Goal: Task Accomplishment & Management: Use online tool/utility

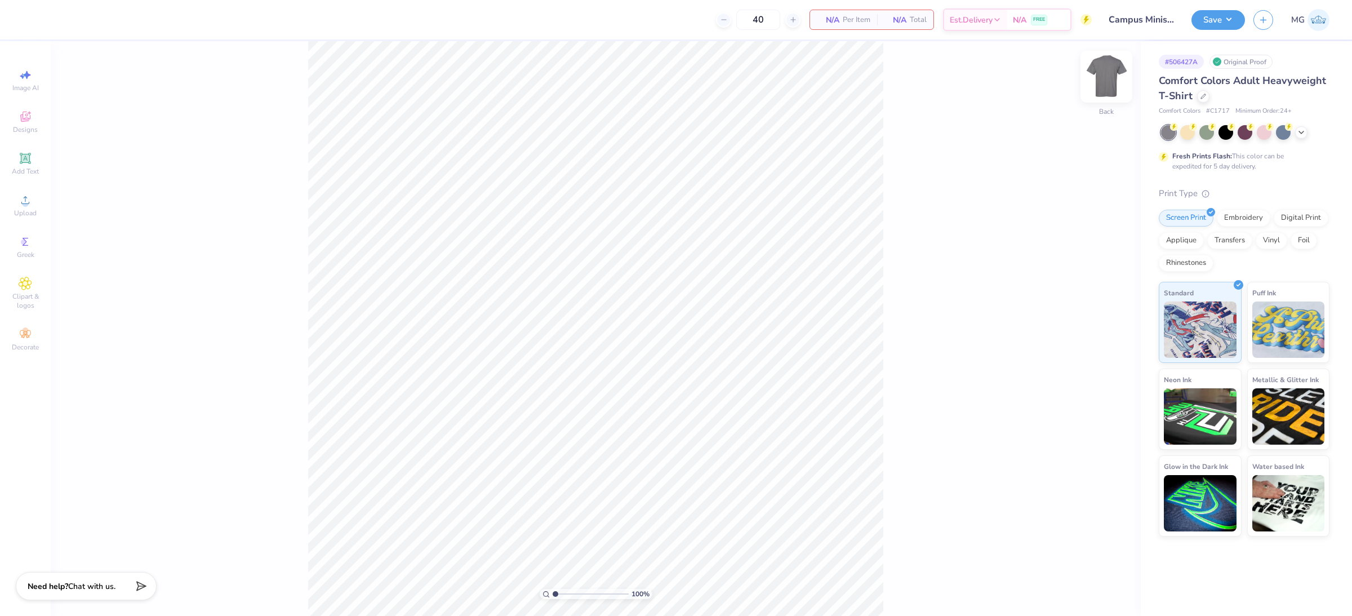
click at [1117, 72] on img at bounding box center [1106, 76] width 45 height 45
click at [28, 198] on icon at bounding box center [26, 200] width 14 height 14
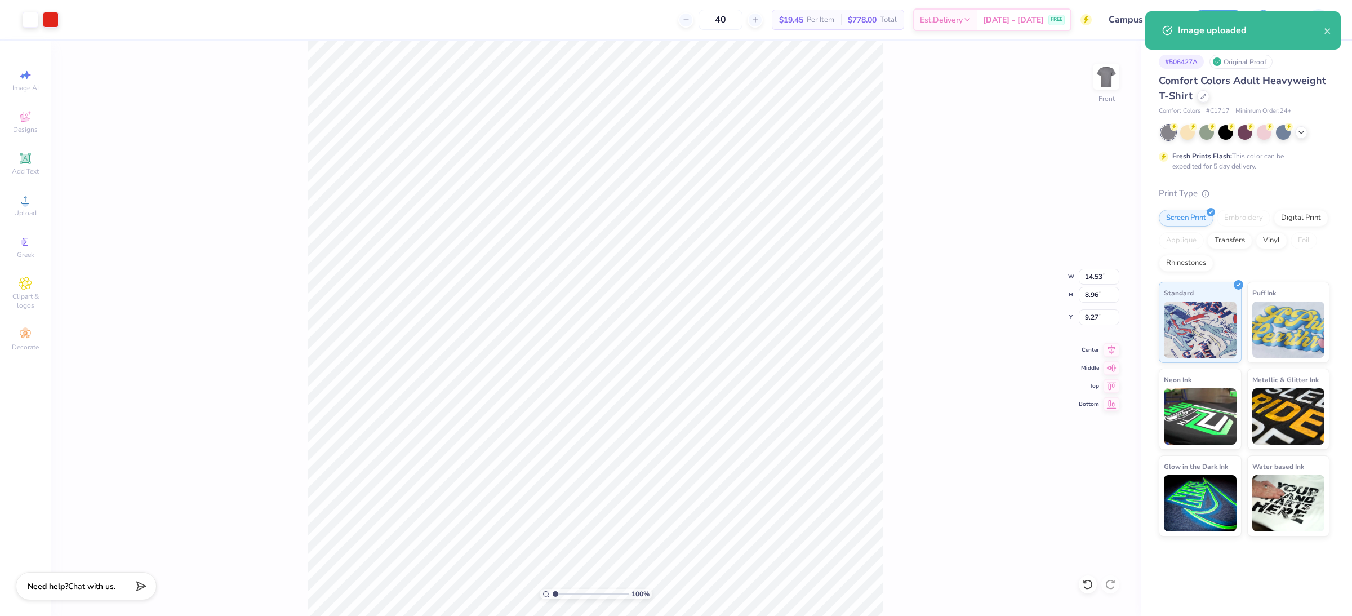
type input "12.48"
type input "7.69"
type input "3.00"
type input "11.93"
type input "7.35"
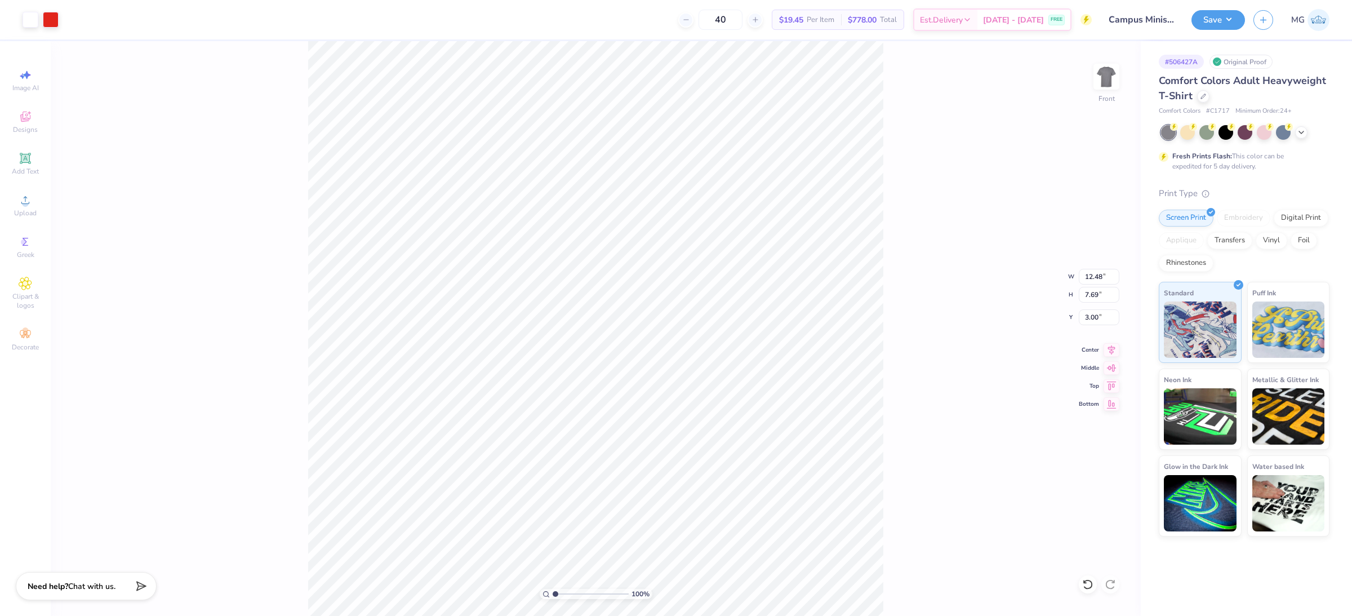
type input "3.34"
click at [30, 161] on icon at bounding box center [26, 159] width 14 height 14
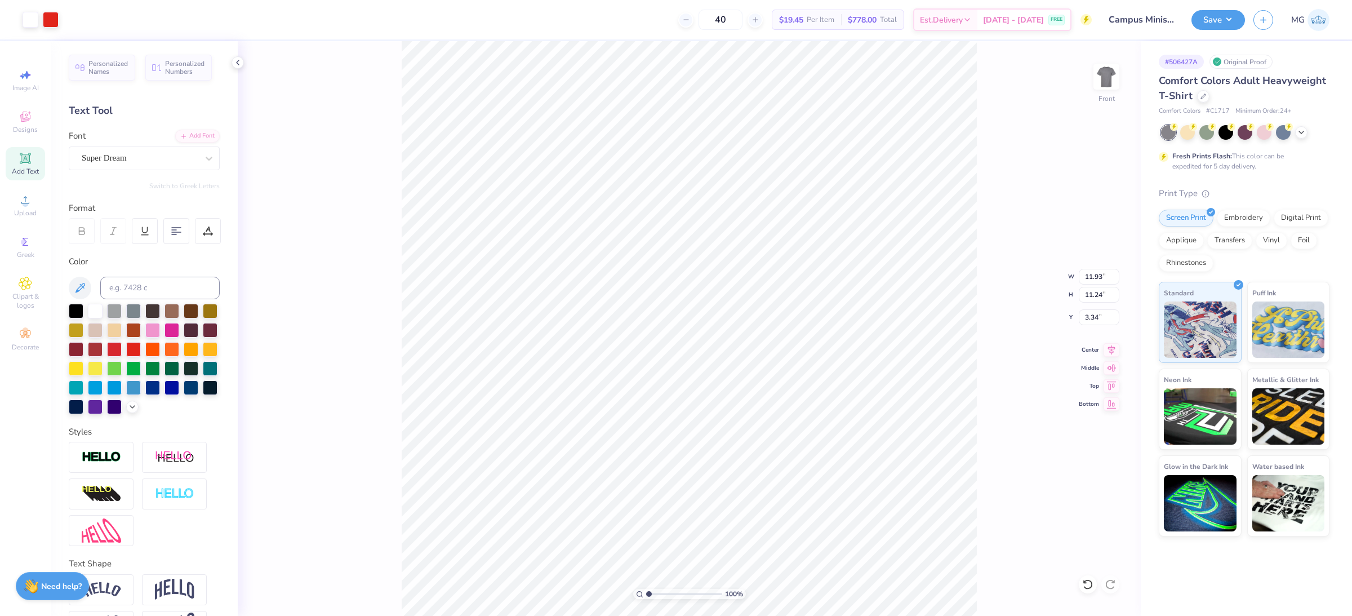
type input "11.93"
type input "11.24"
type input "3.34"
type input "11.93"
type input "11.24"
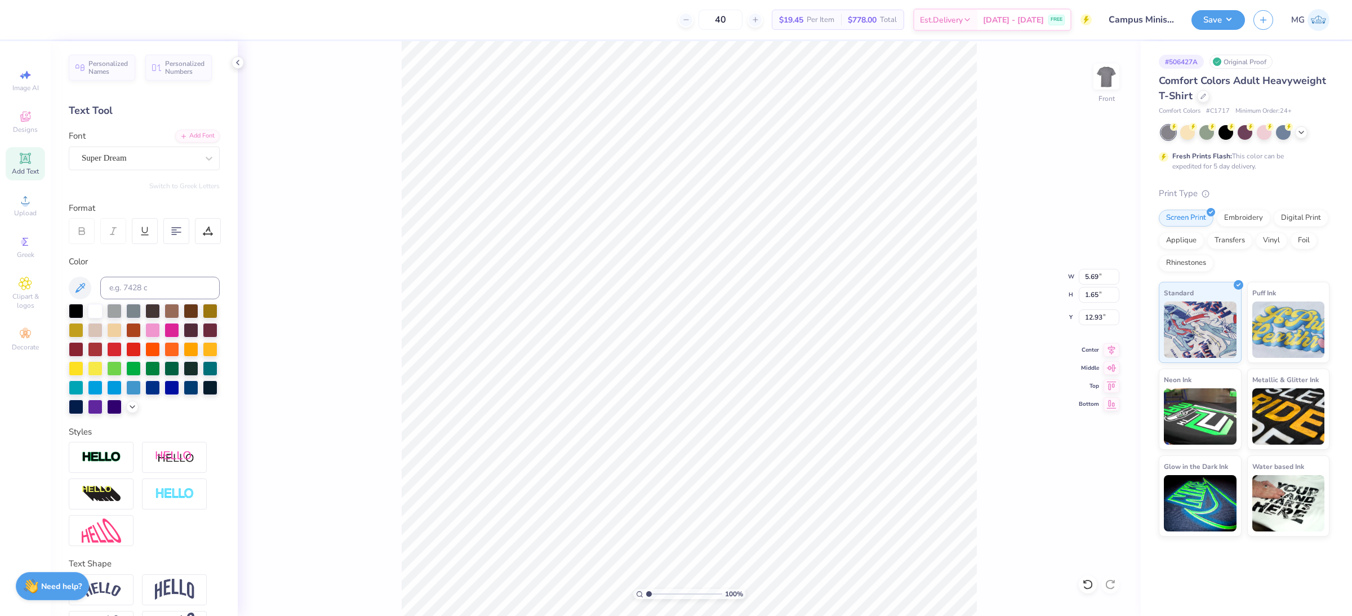
type input "3.34"
type input "11.93"
type input "11.24"
type input "3.34"
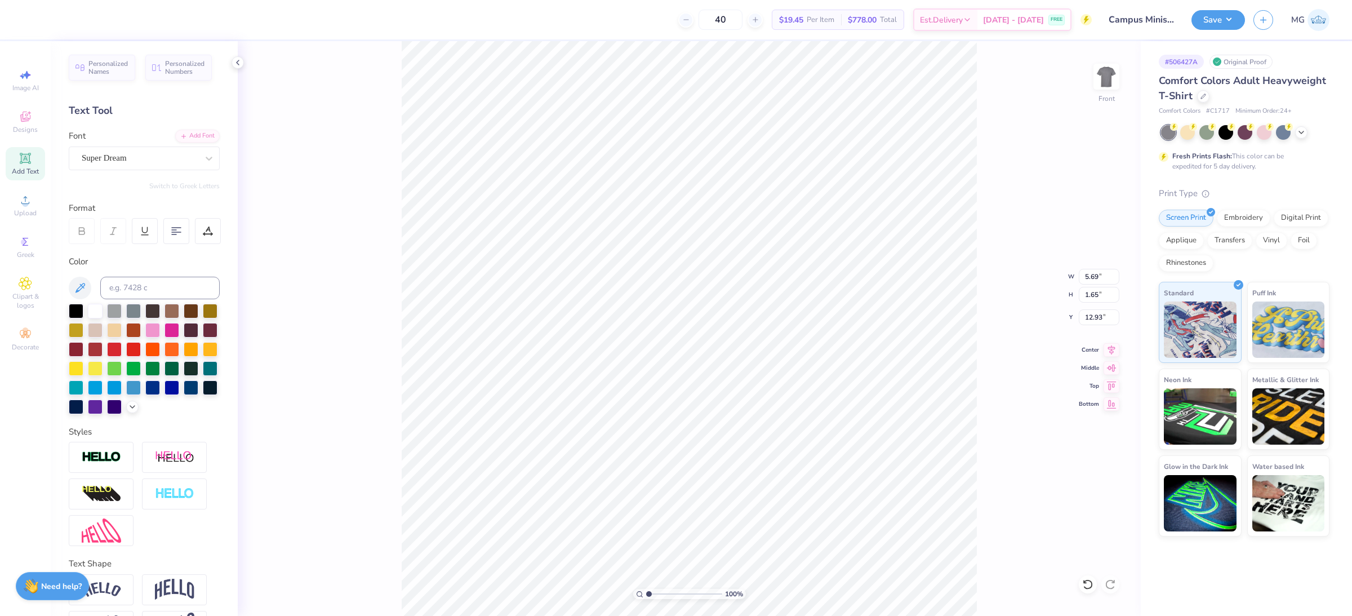
type textarea "c"
type textarea "CAMPUS MINISTRY"
type input "9.85"
type input "0.83"
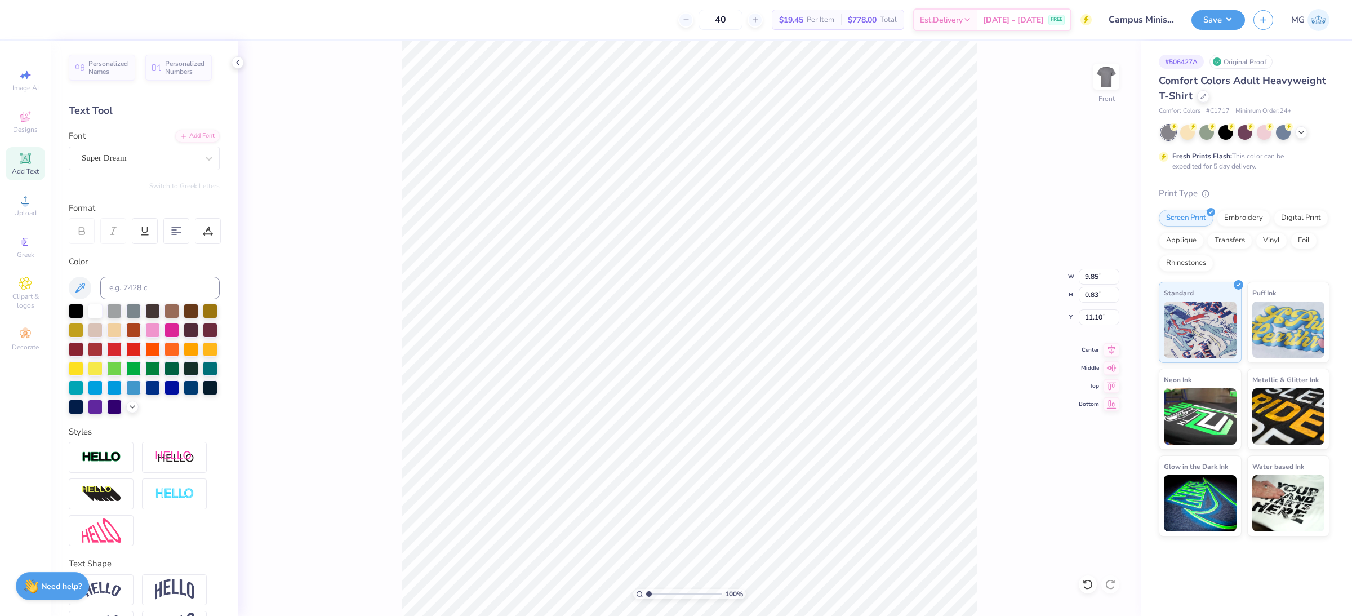
type input "11.13"
click at [203, 160] on icon at bounding box center [208, 158] width 11 height 11
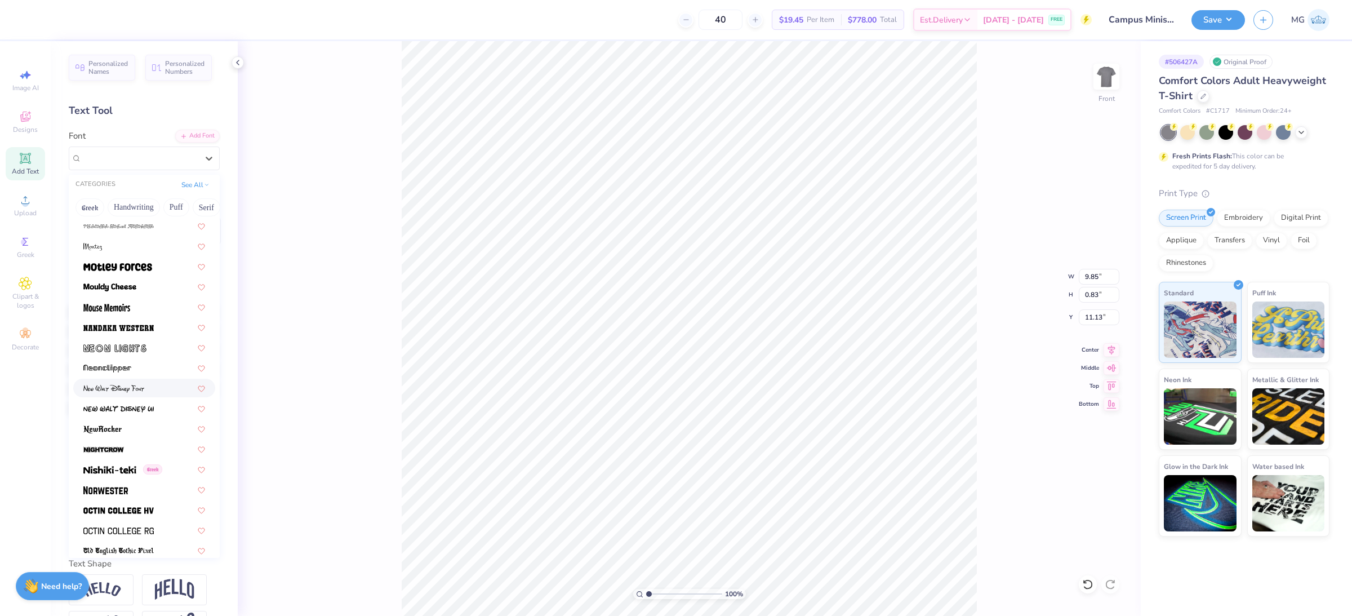
scroll to position [4221, 0]
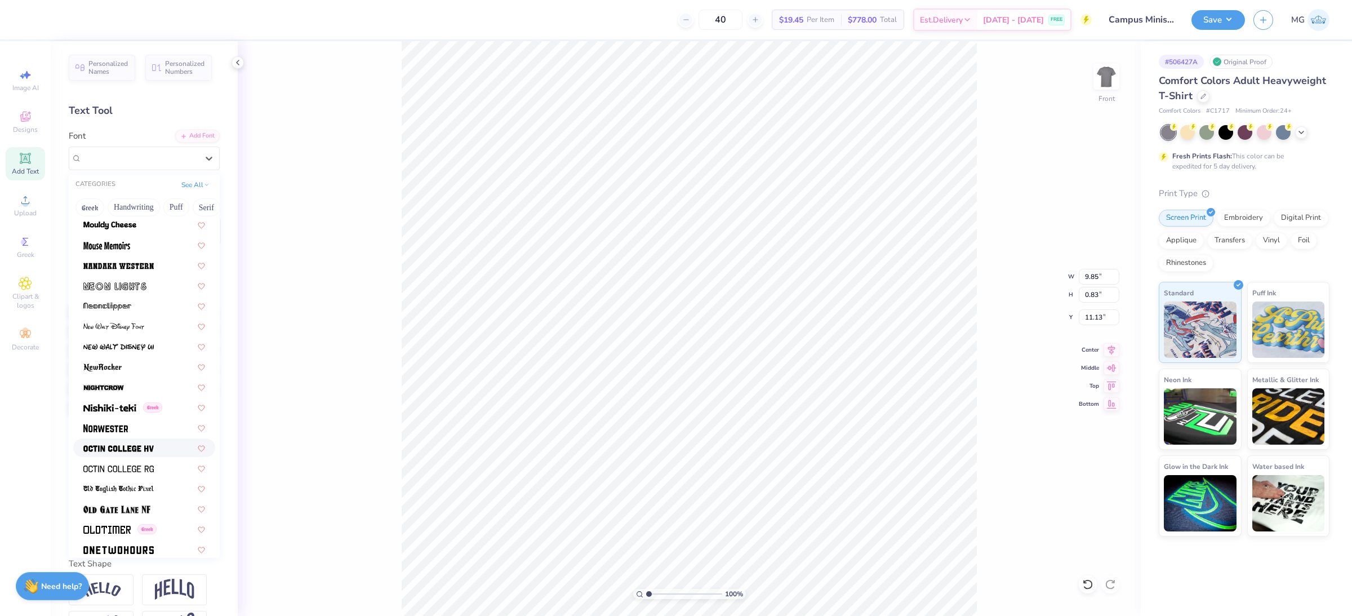
click at [145, 444] on img at bounding box center [118, 448] width 70 height 8
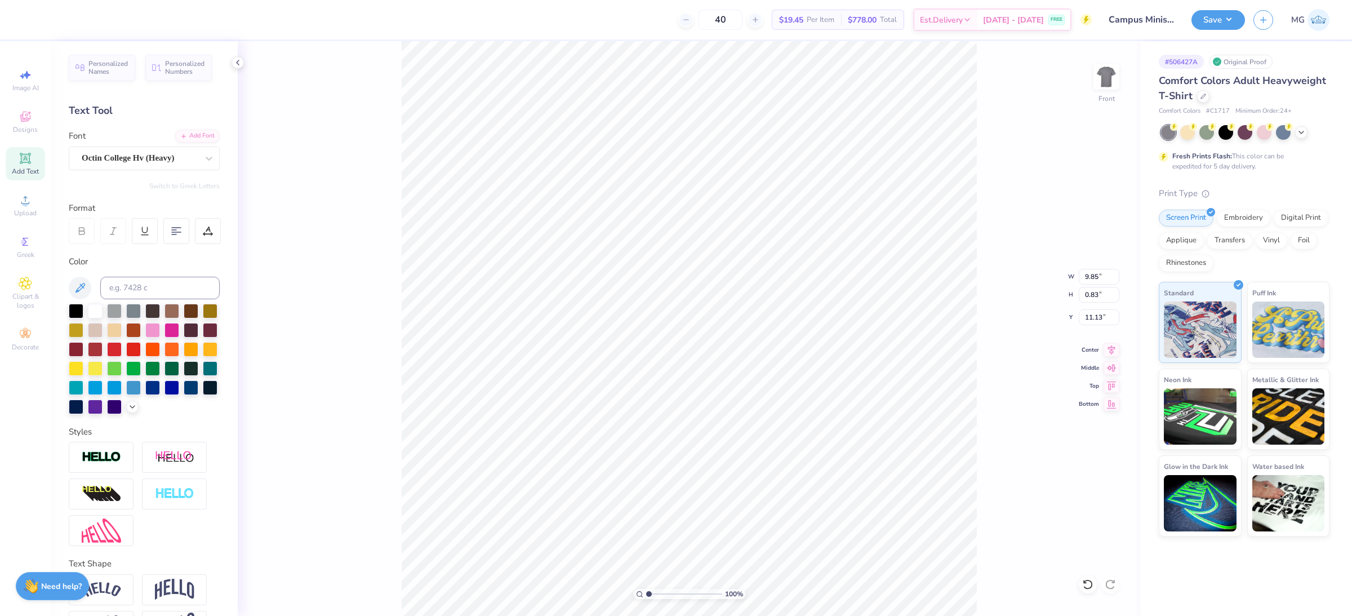
type input "8.92"
type input "0.80"
type input "11.15"
type input "11.10"
click at [203, 158] on icon at bounding box center [208, 158] width 11 height 11
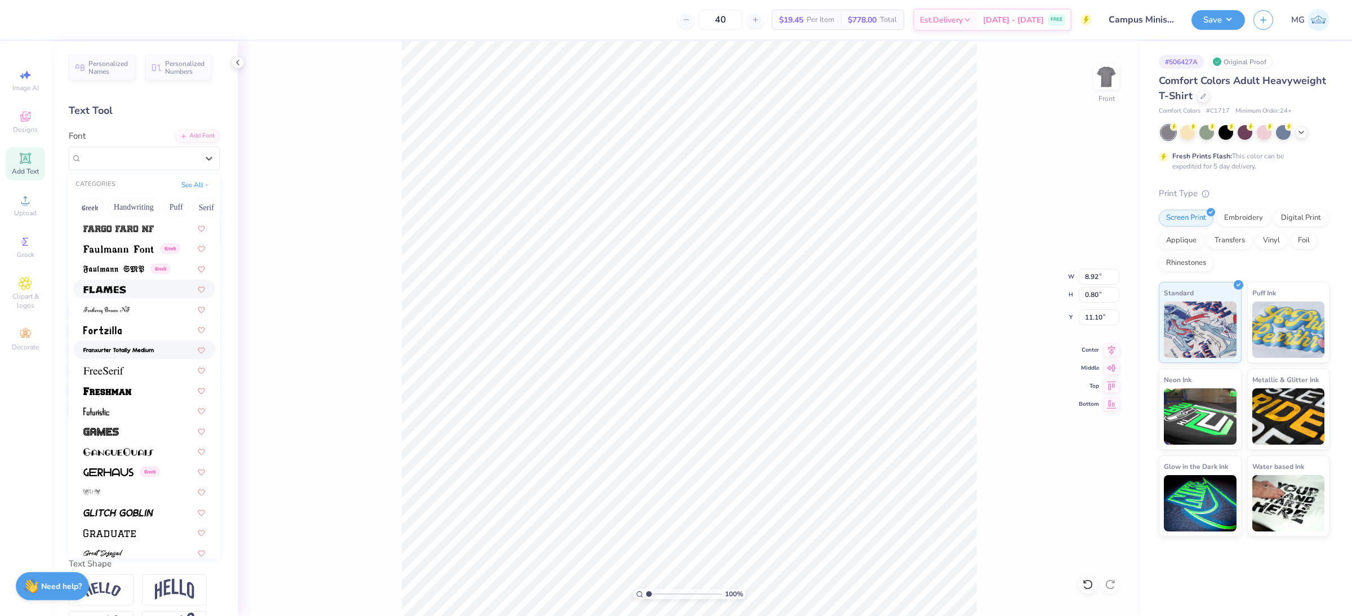
scroll to position [2245, 0]
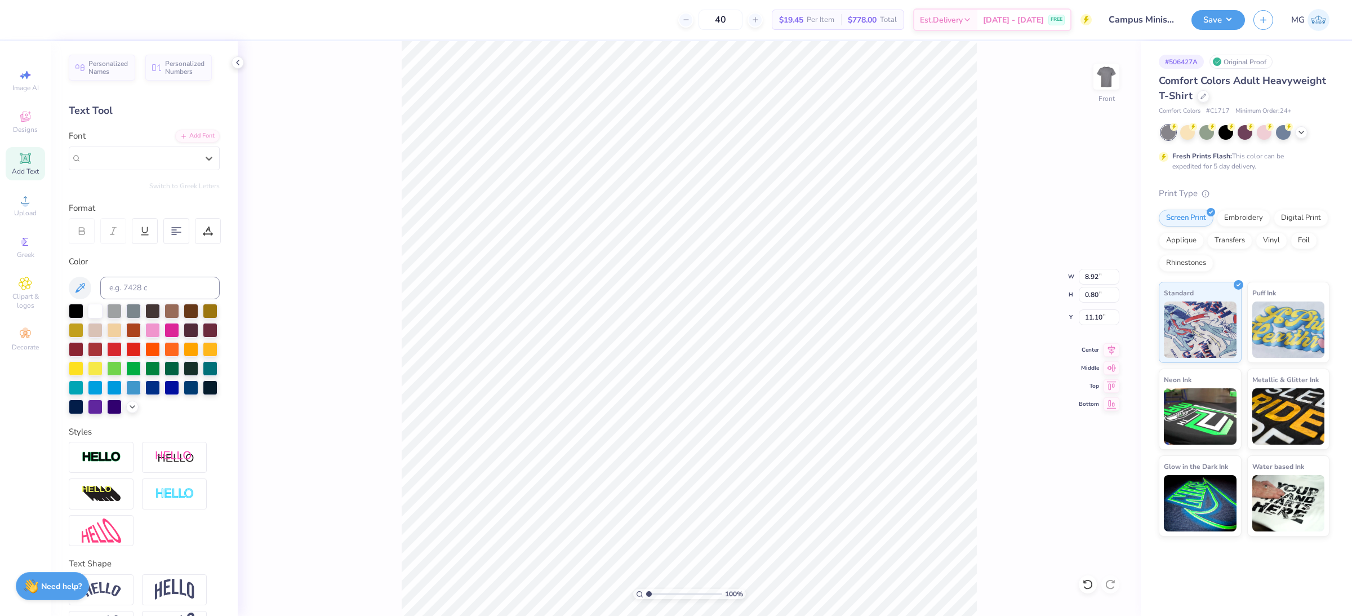
click at [330, 248] on div "100 % Front W 8.92 8.92 " H 0.80 0.80 " Y 11.10 11.10 " Center Middle Top Bottom" at bounding box center [689, 328] width 903 height 575
click at [203, 161] on icon at bounding box center [208, 158] width 11 height 11
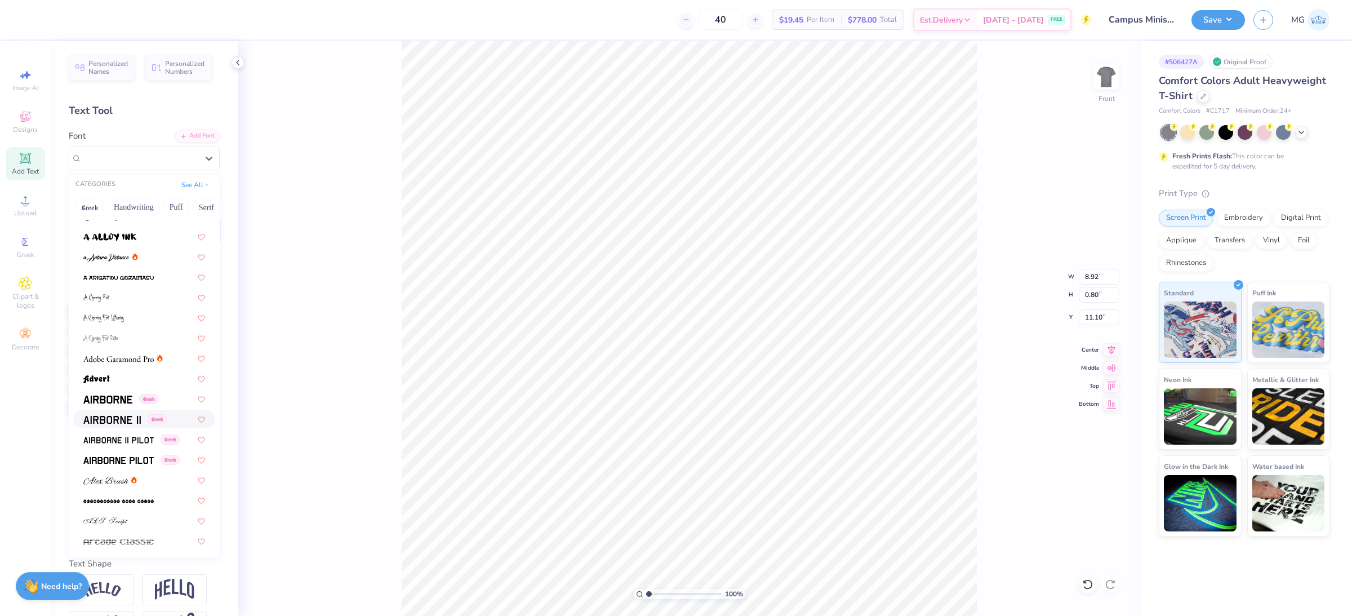
scroll to position [32, 0]
click at [137, 364] on div at bounding box center [144, 357] width 142 height 19
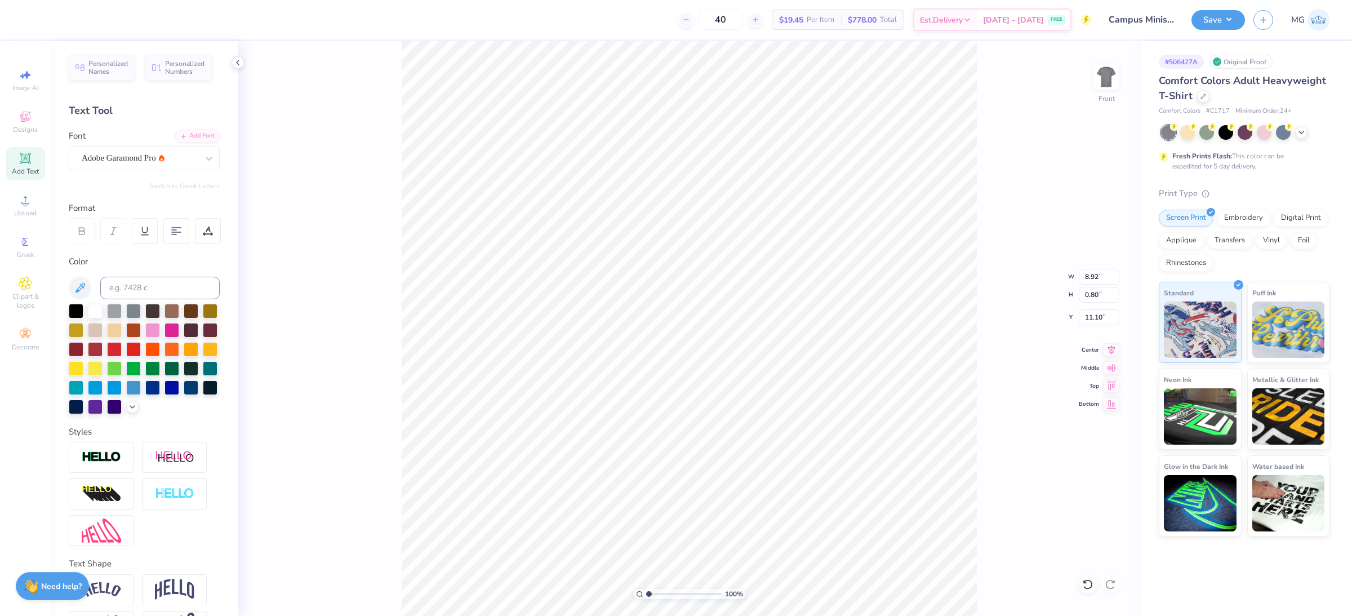
click at [381, 309] on div "100 % Front W 8.92 8.92 " H 0.80 0.80 " Y 11.10 11.10 " Center Middle Top Bottom" at bounding box center [689, 328] width 903 height 575
click at [206, 158] on icon at bounding box center [209, 159] width 7 height 4
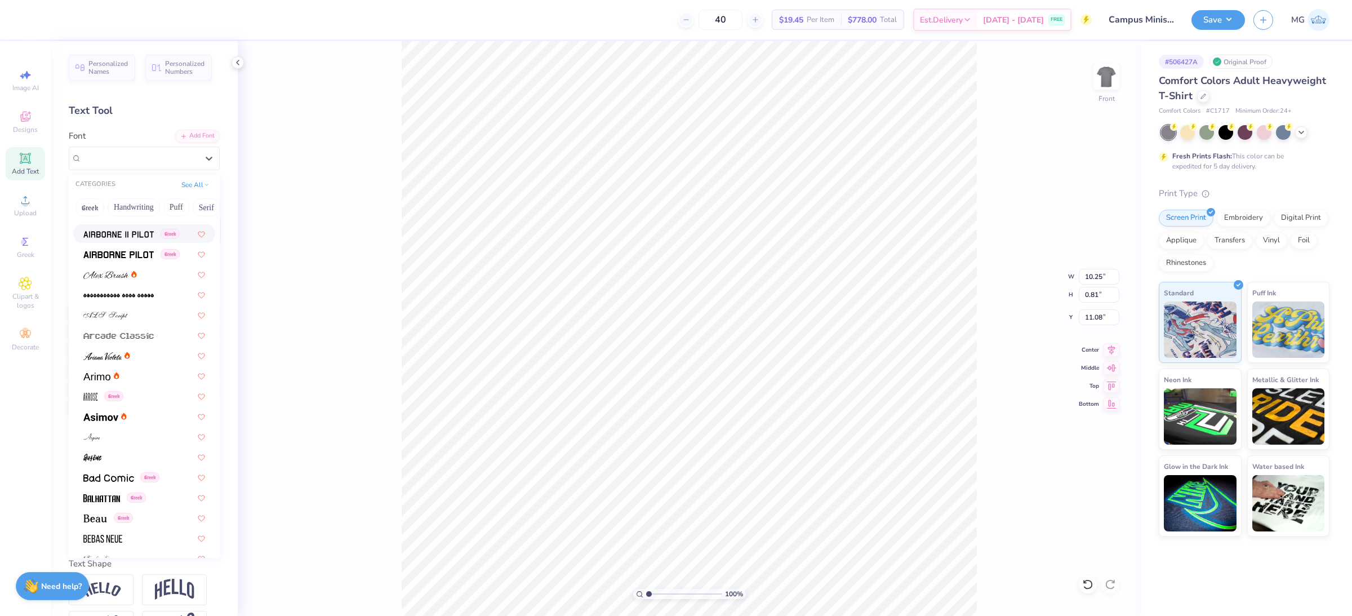
scroll to position [296, 0]
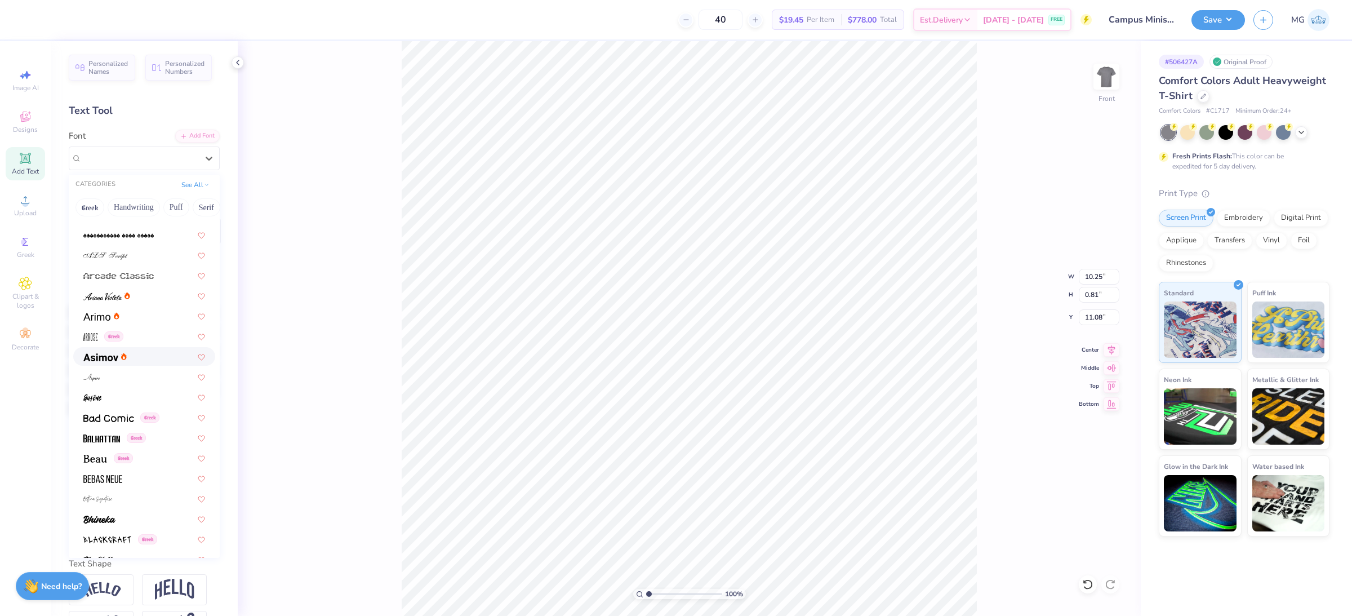
click at [124, 353] on icon at bounding box center [124, 356] width 6 height 7
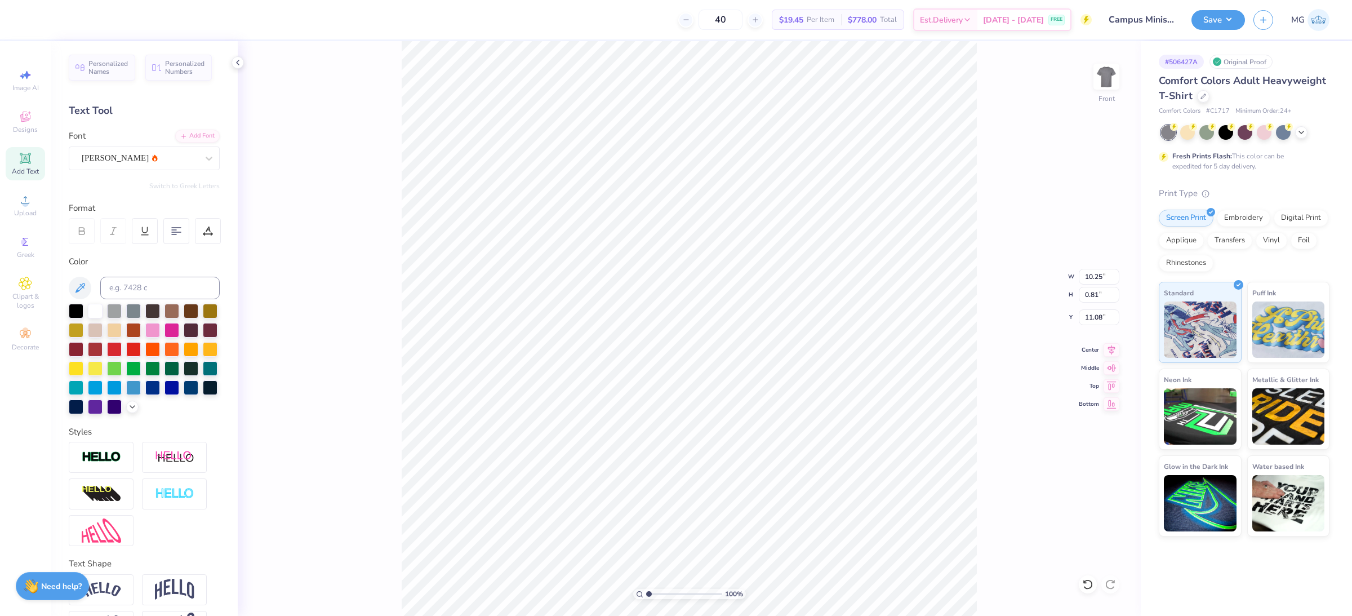
type input "0.84"
type input "11.07"
type input "11.01"
click at [1107, 350] on icon at bounding box center [1112, 348] width 16 height 14
click at [179, 233] on icon at bounding box center [176, 231] width 10 height 10
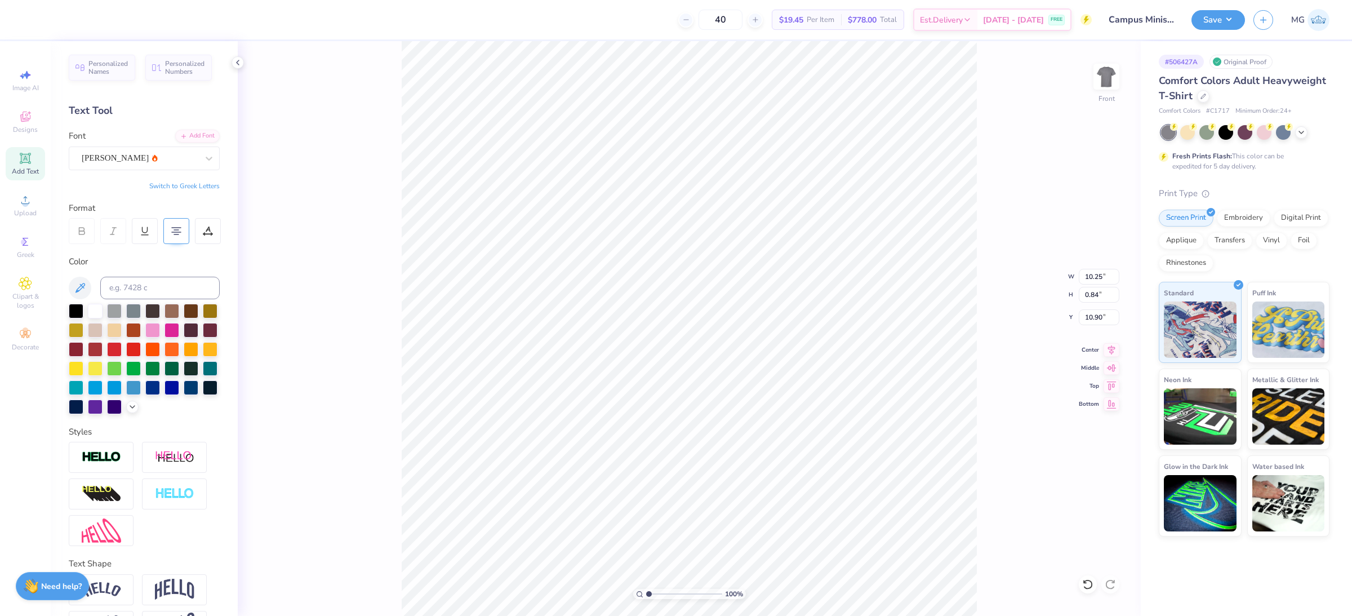
type input "10.90"
type input "11.93"
type input "7.35"
type input "3.34"
click at [1110, 351] on icon at bounding box center [1111, 348] width 7 height 10
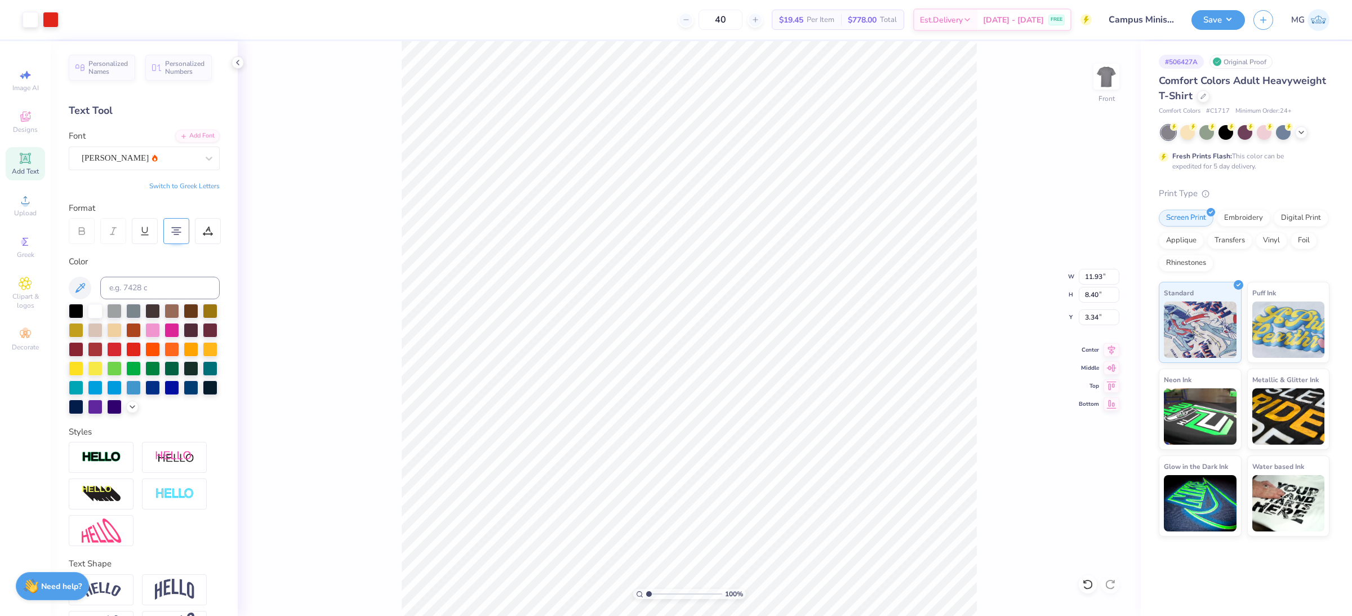
type input "3.00"
type input "11.93"
type input "7.35"
type input "3.00"
click at [799, 393] on li "Group" at bounding box center [799, 400] width 88 height 22
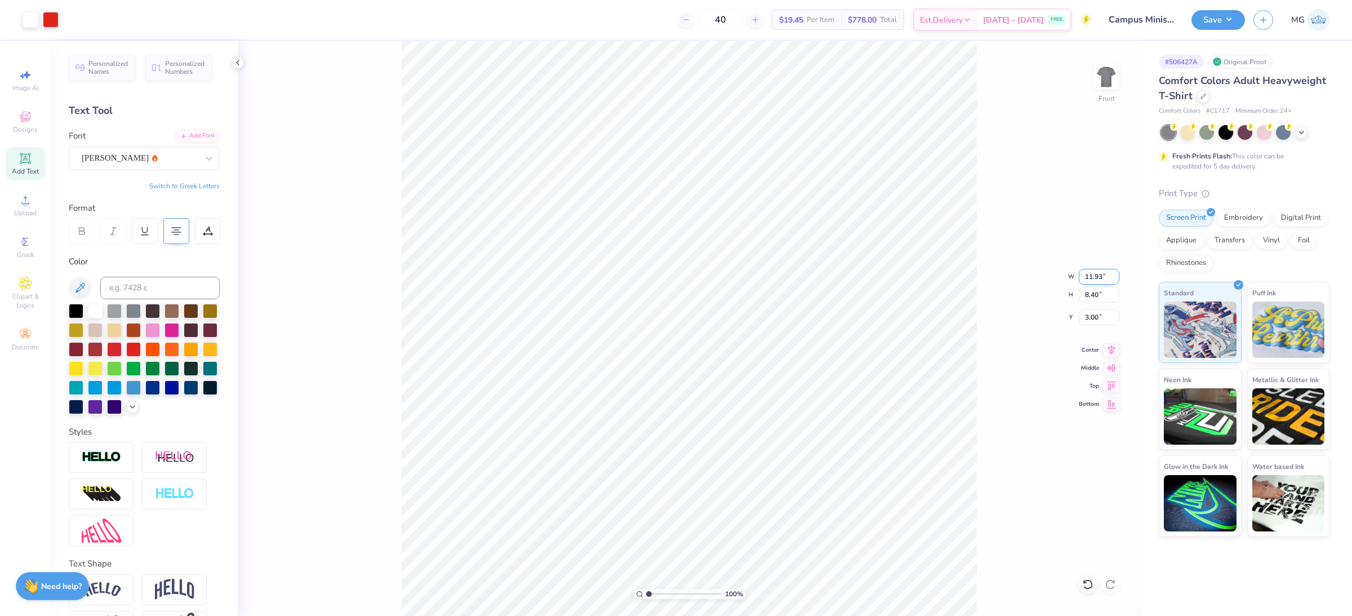
click at [1103, 278] on input "11.93" at bounding box center [1099, 277] width 41 height 16
type input "11.00"
type input "7.74"
type input "3.33"
drag, startPoint x: 1099, startPoint y: 317, endPoint x: 1092, endPoint y: 372, distance: 55.6
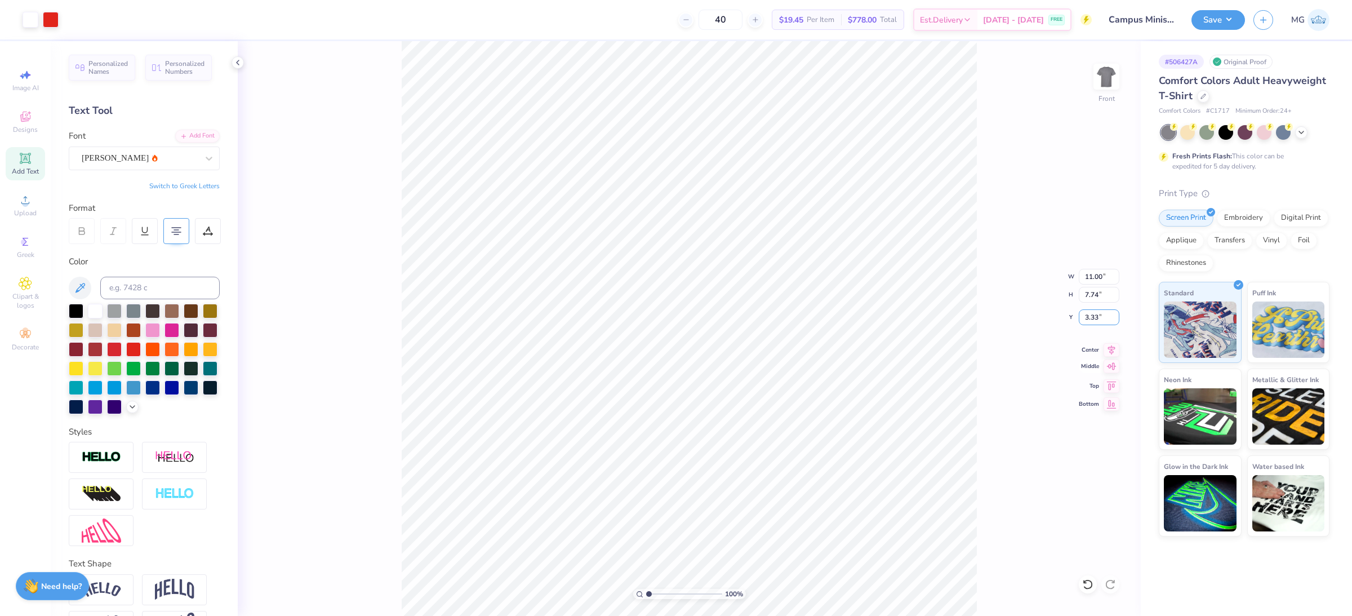
click at [1099, 317] on input "3.33" at bounding box center [1099, 317] width 41 height 16
type input "3.00"
click at [1111, 73] on img at bounding box center [1106, 76] width 45 height 45
click at [20, 161] on icon at bounding box center [26, 159] width 14 height 14
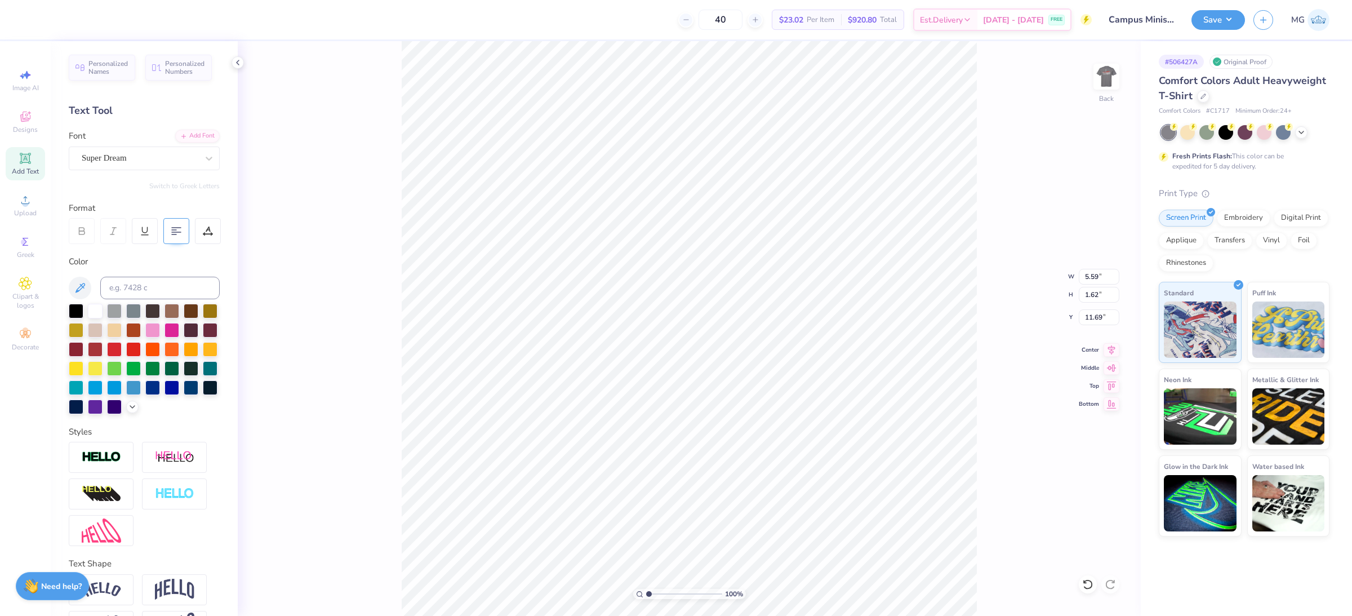
type textarea "CAMPUS MINISTRY"
click at [184, 157] on div "Super Dream" at bounding box center [140, 157] width 118 height 17
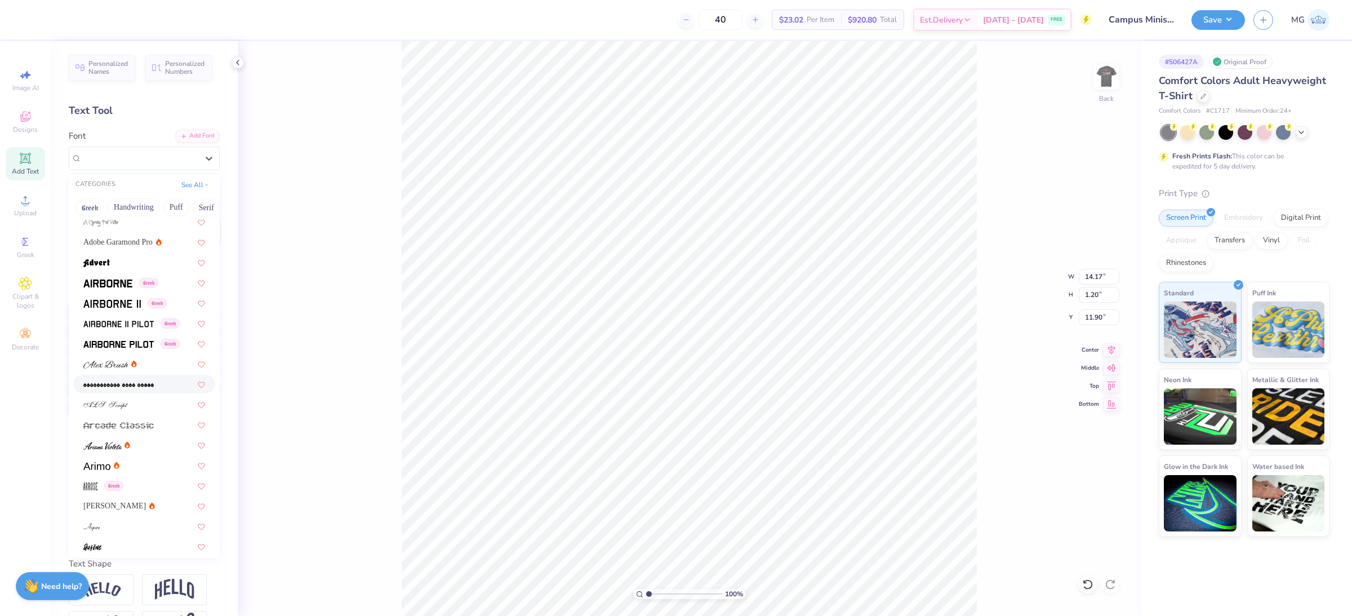
scroll to position [170, 0]
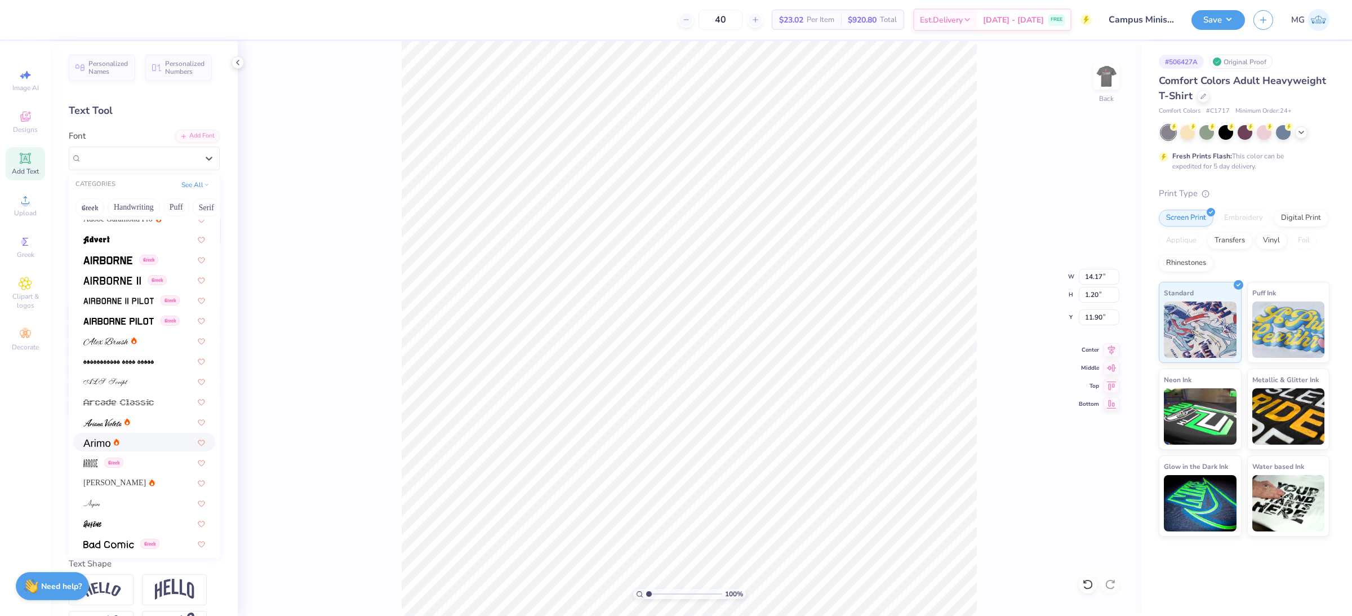
click at [120, 446] on div at bounding box center [144, 442] width 122 height 12
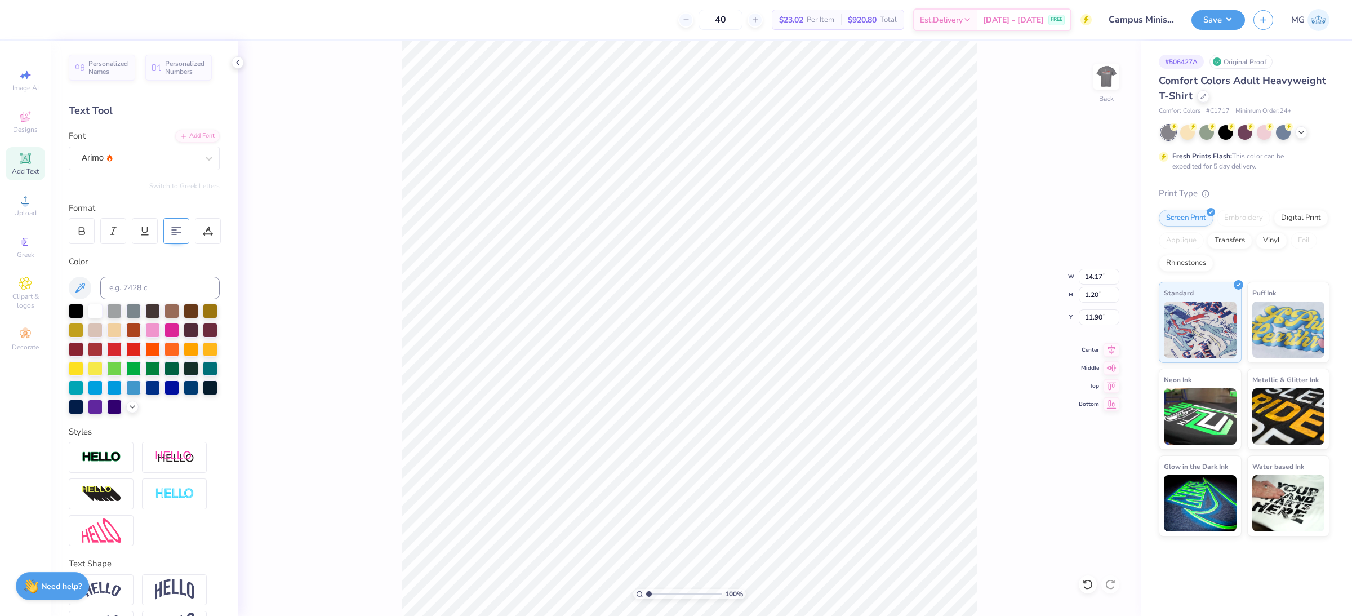
type input "1.09"
type input "11.96"
click at [83, 225] on div at bounding box center [82, 231] width 26 height 26
type input "1.08"
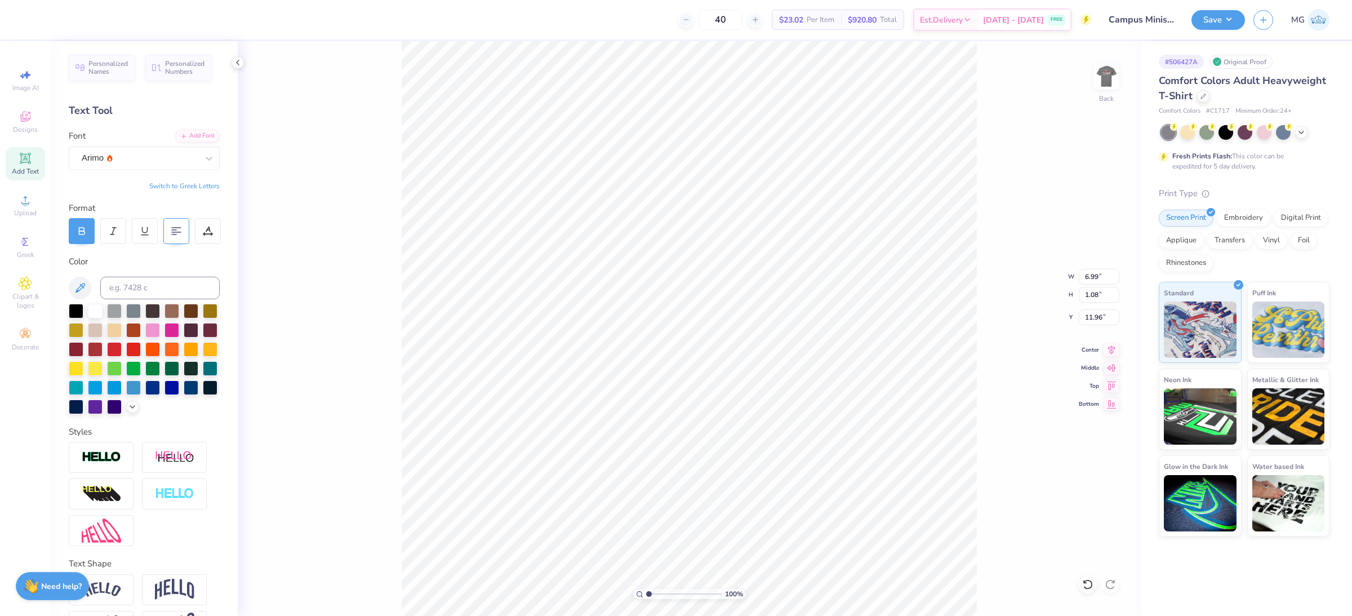
type input "6.99"
type input "0.53"
type input "12.51"
type input "5.21"
type input "0.40"
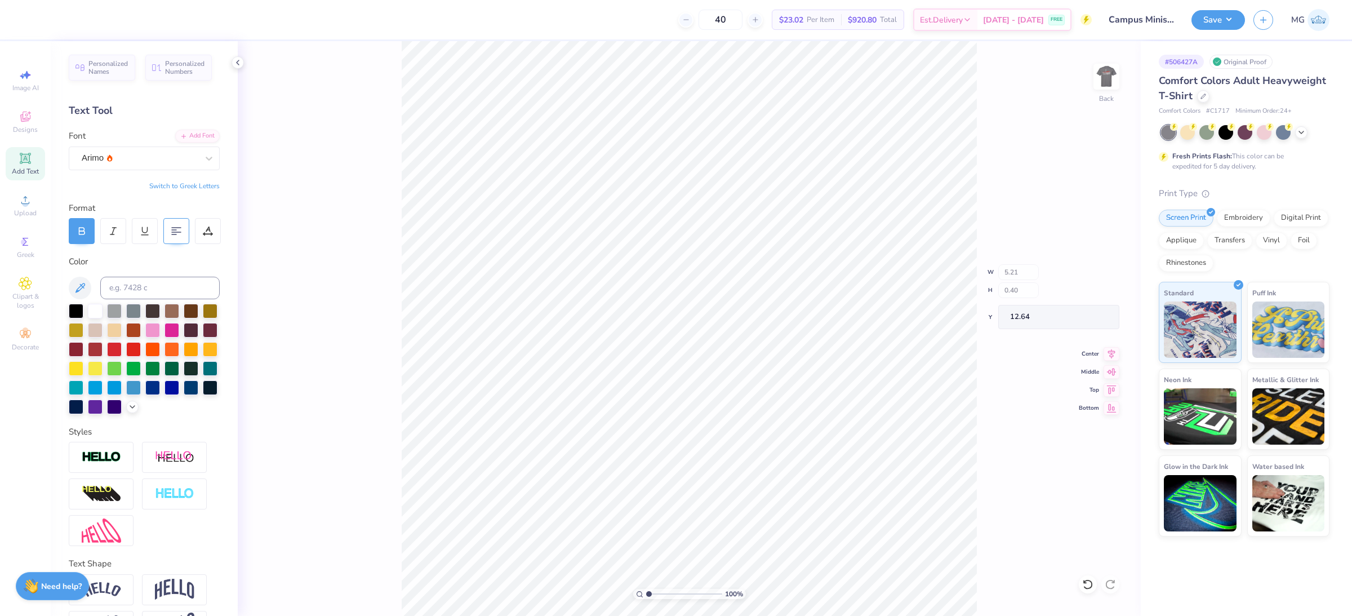
type input "4.51"
click at [831, 299] on li "Duplicate" at bounding box center [830, 299] width 88 height 22
type input "5.38"
type input "1.28"
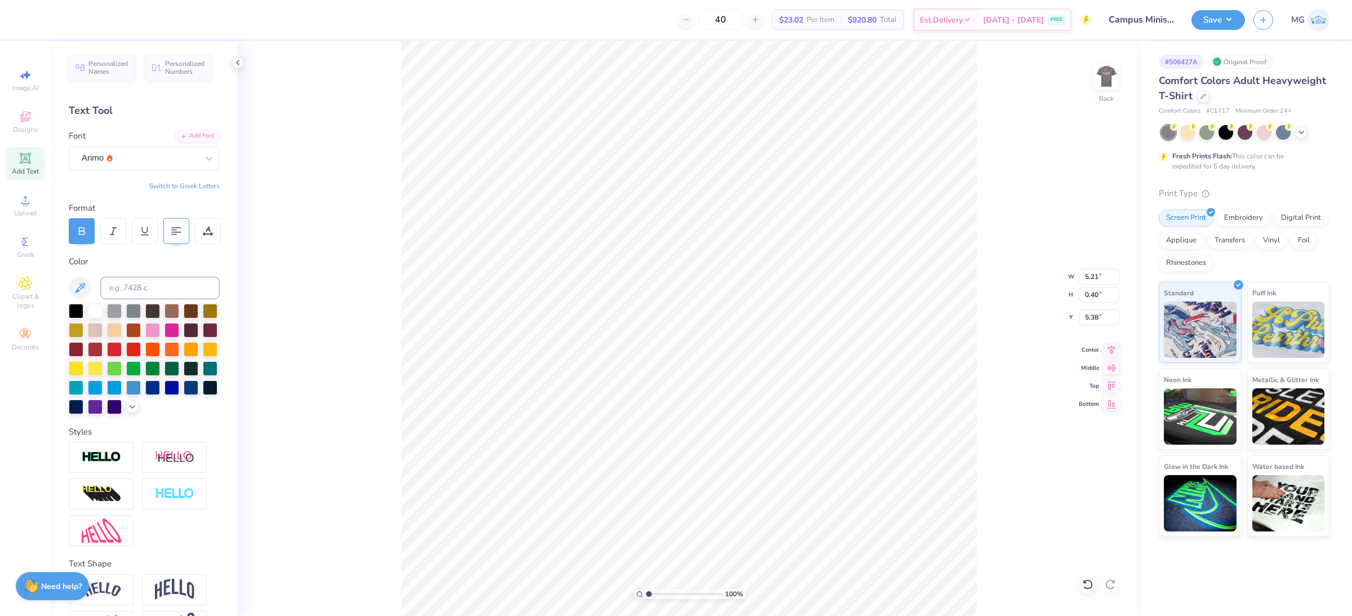
type input "4.51"
type textarea "SACRED HEART UNIVERSITY"
click at [84, 232] on icon at bounding box center [82, 232] width 6 height 3
type input "7.86"
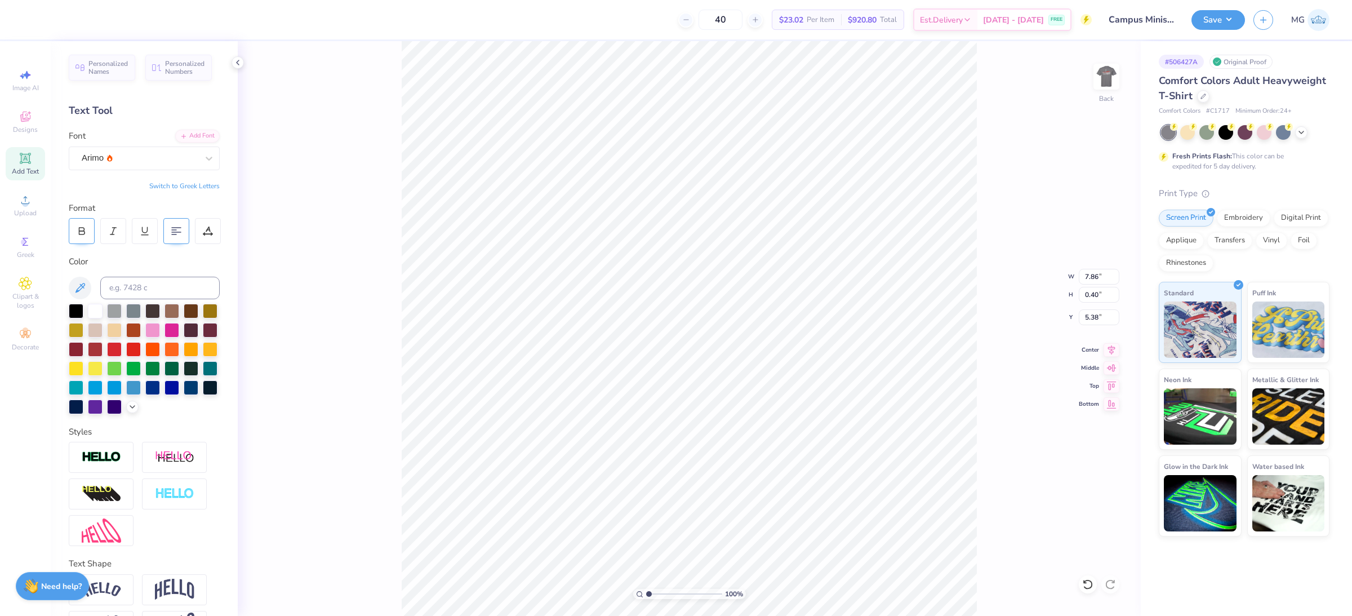
scroll to position [11, 2]
type input "6.41"
type input "0.32"
type input "5.46"
type input "4.80"
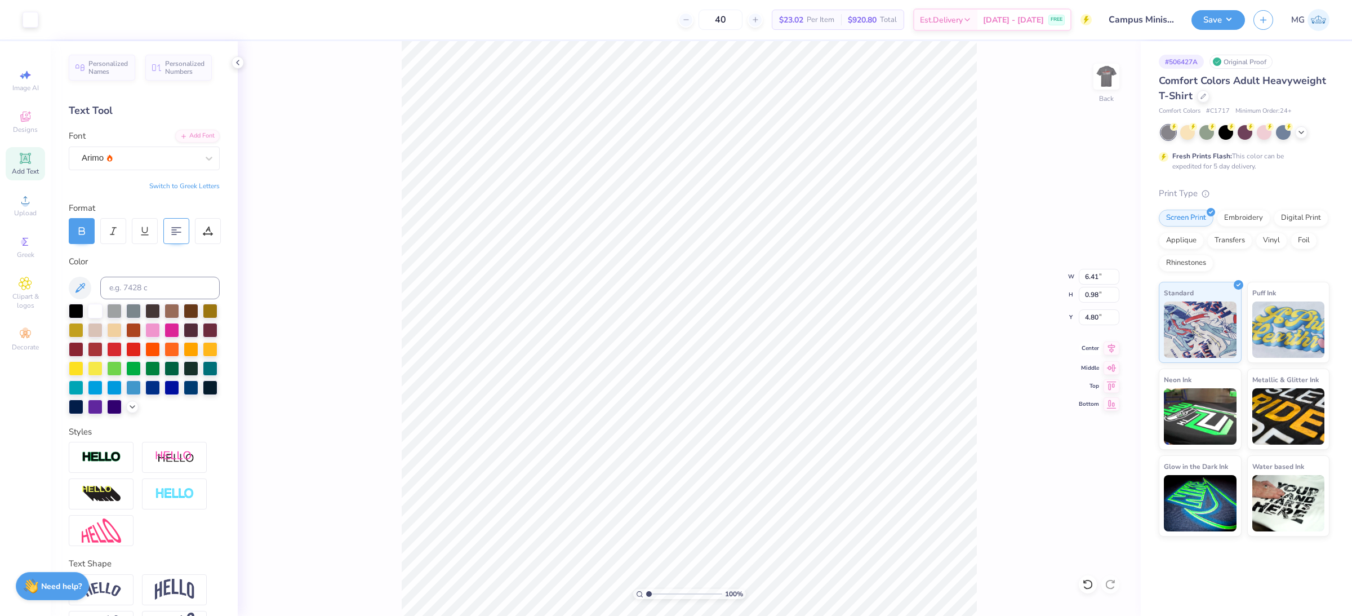
click at [1109, 352] on icon at bounding box center [1112, 348] width 16 height 14
type input "4.61"
type input "4.87"
type input "11.54"
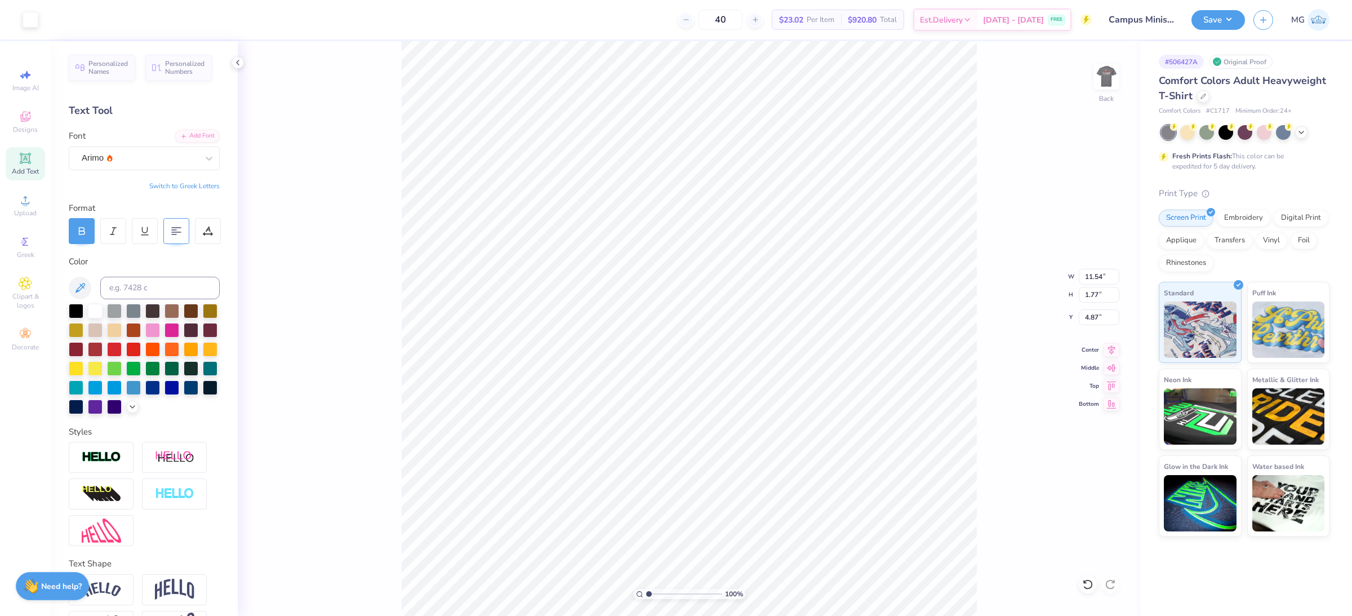
type input "1.77"
type input "4.67"
click at [1111, 349] on icon at bounding box center [1111, 348] width 7 height 10
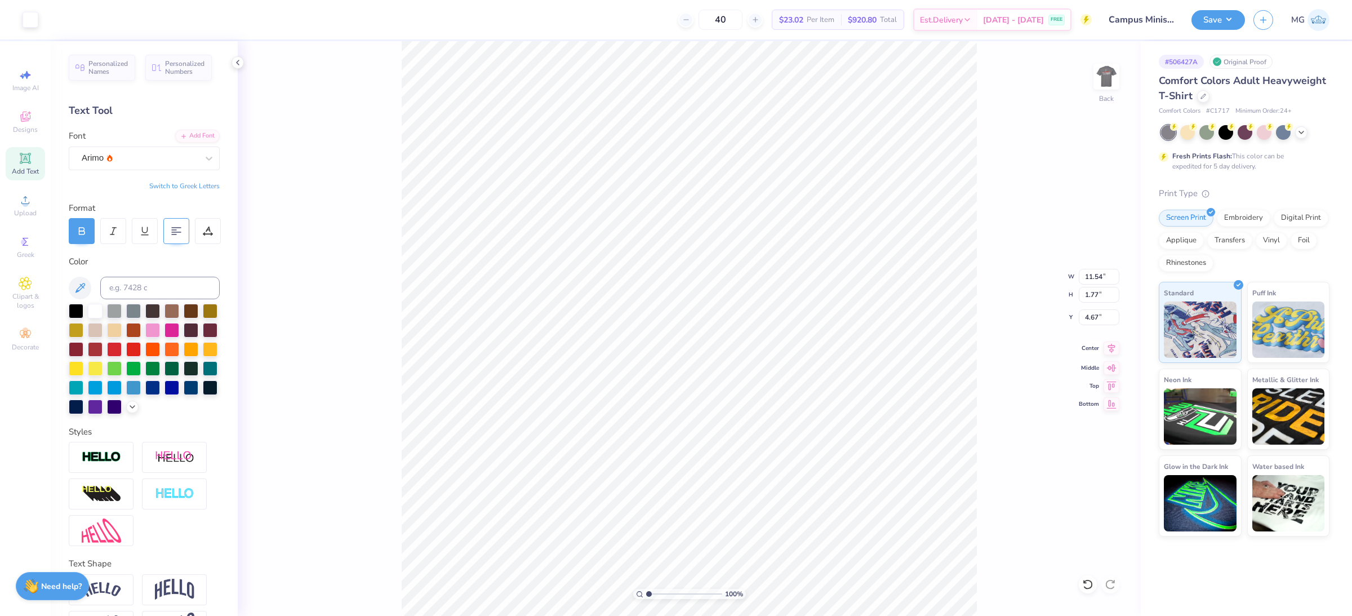
click at [1106, 348] on icon at bounding box center [1112, 348] width 16 height 14
click at [1102, 279] on input "11.54" at bounding box center [1099, 277] width 41 height 16
type input "11.00"
type input "1.69"
click at [1100, 318] on input "4.71" at bounding box center [1099, 317] width 41 height 16
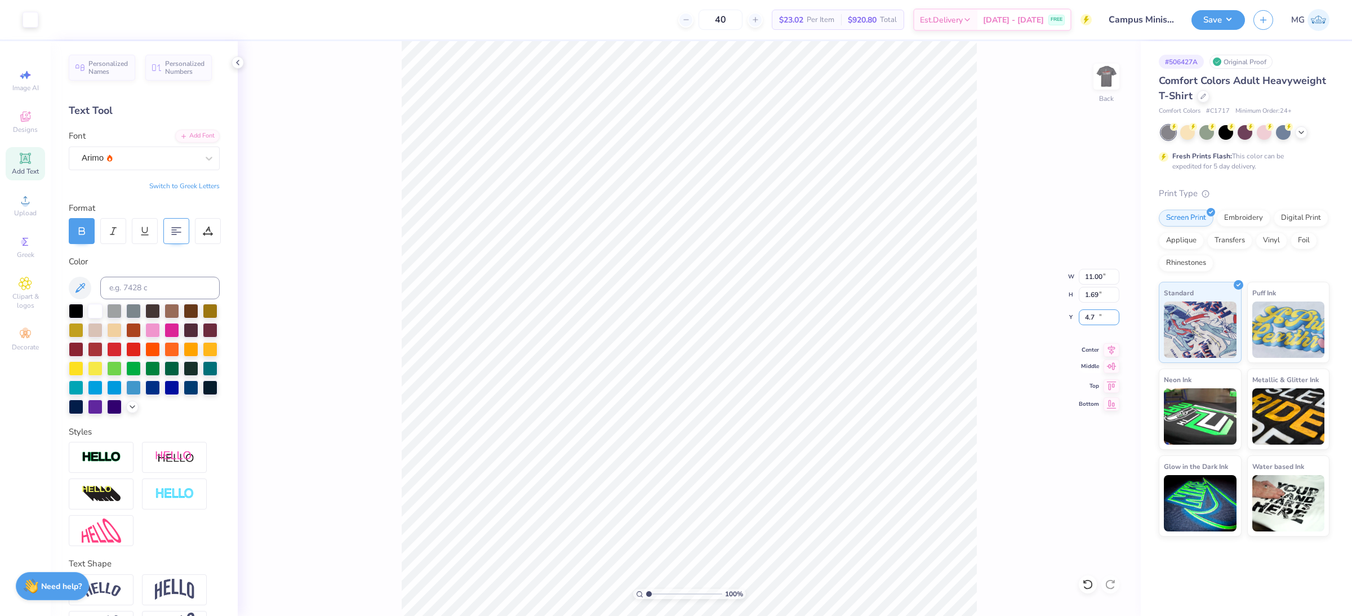
type input "4"
type input "3.00"
click at [1216, 21] on button "Save" at bounding box center [1218, 18] width 54 height 20
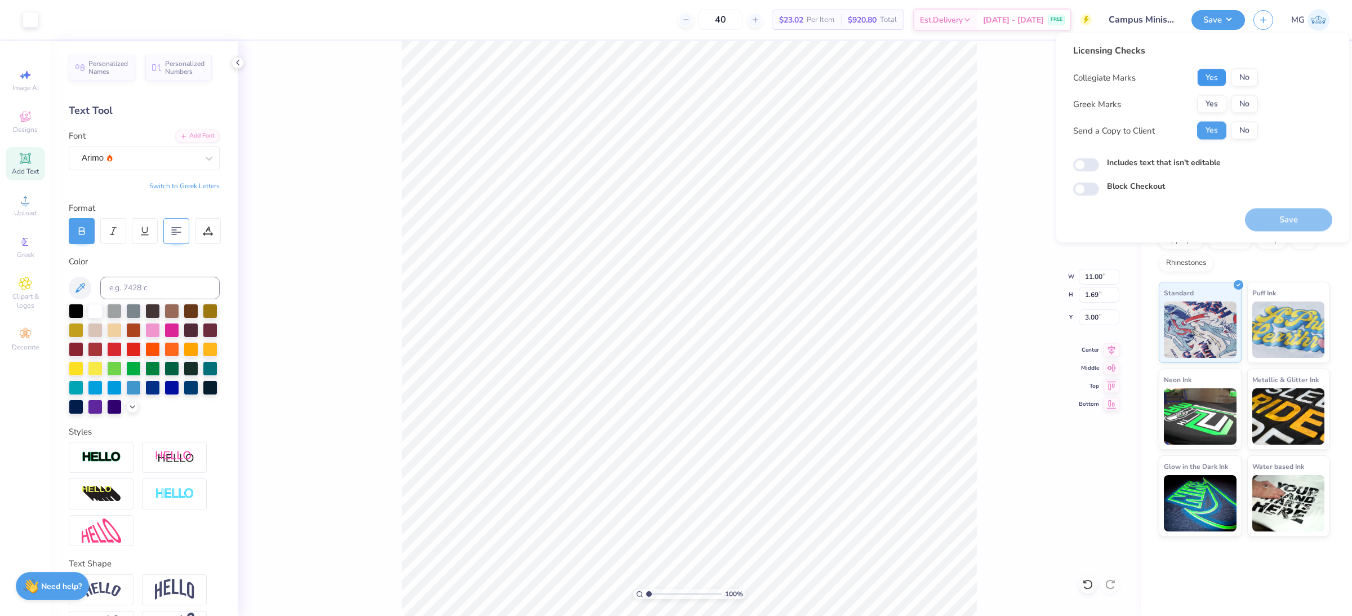
click at [1199, 76] on button "Yes" at bounding box center [1211, 78] width 29 height 18
click at [1245, 101] on button "No" at bounding box center [1244, 104] width 27 height 18
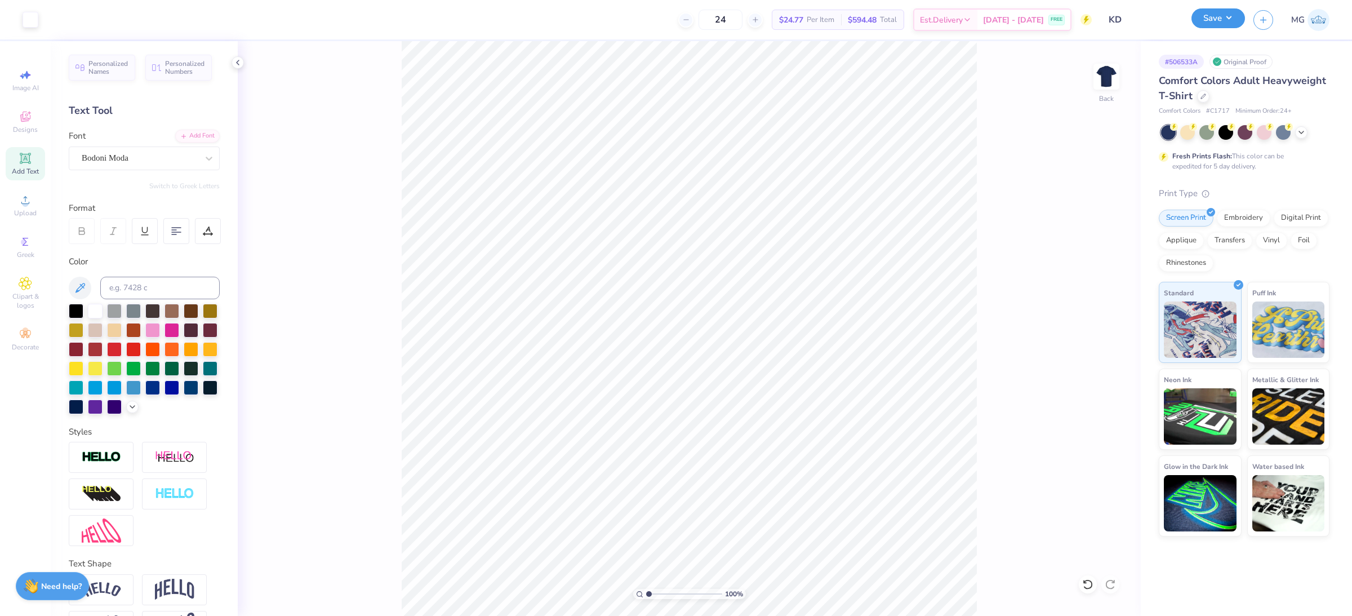
click at [1229, 22] on button "Save" at bounding box center [1218, 18] width 54 height 20
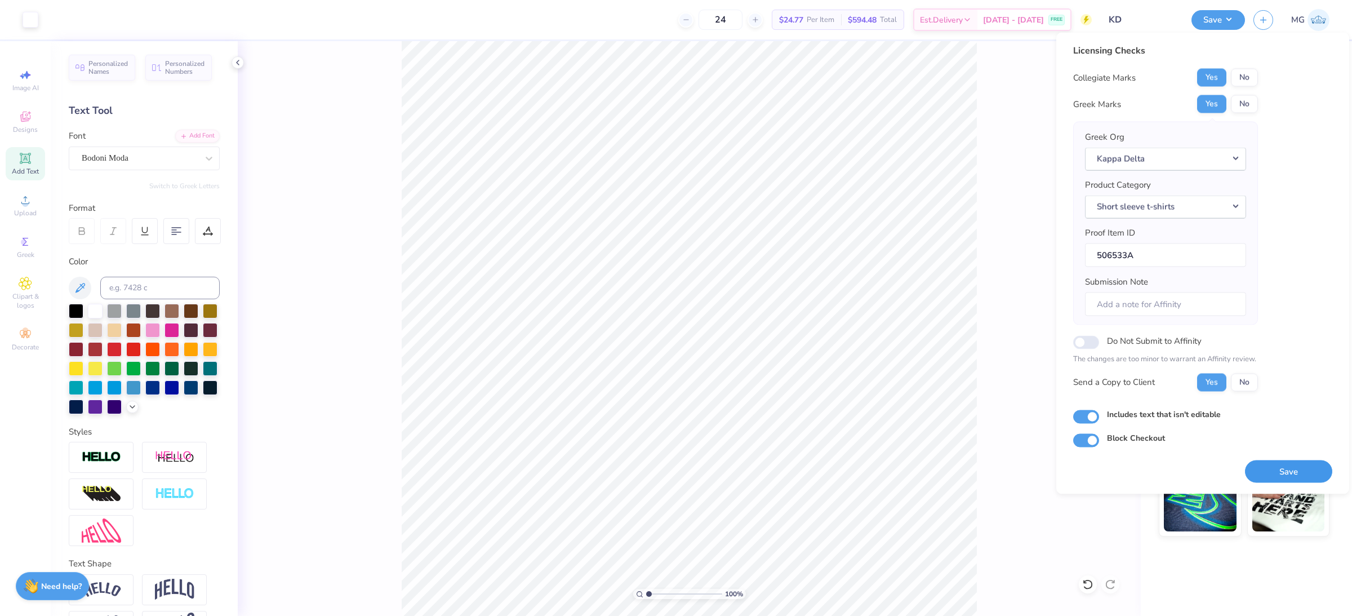
click at [1259, 475] on button "Save" at bounding box center [1288, 471] width 87 height 23
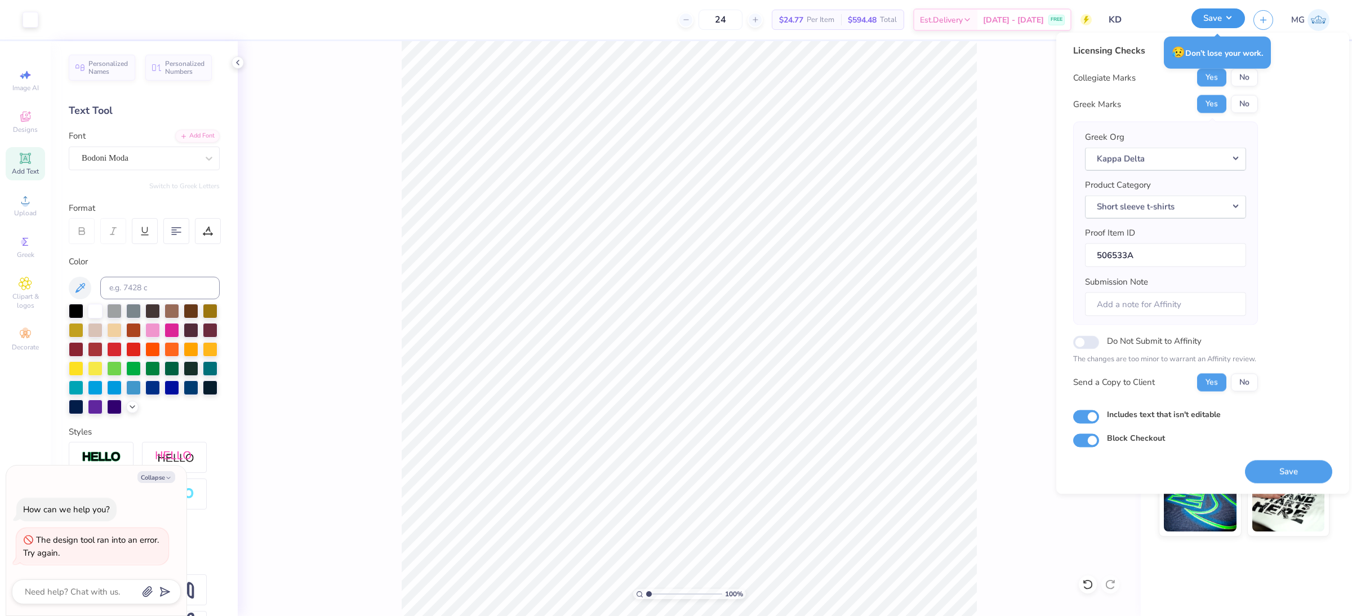
click at [1224, 17] on button "Save" at bounding box center [1218, 18] width 54 height 20
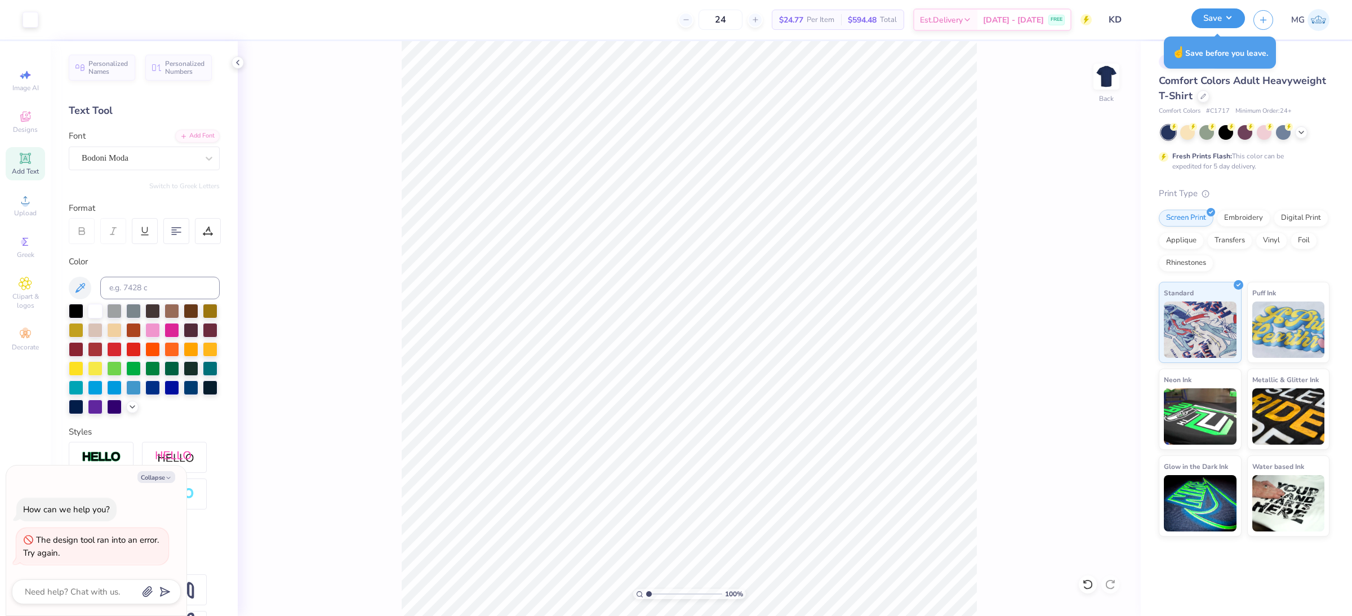
click at [1229, 19] on button "Save" at bounding box center [1218, 18] width 54 height 20
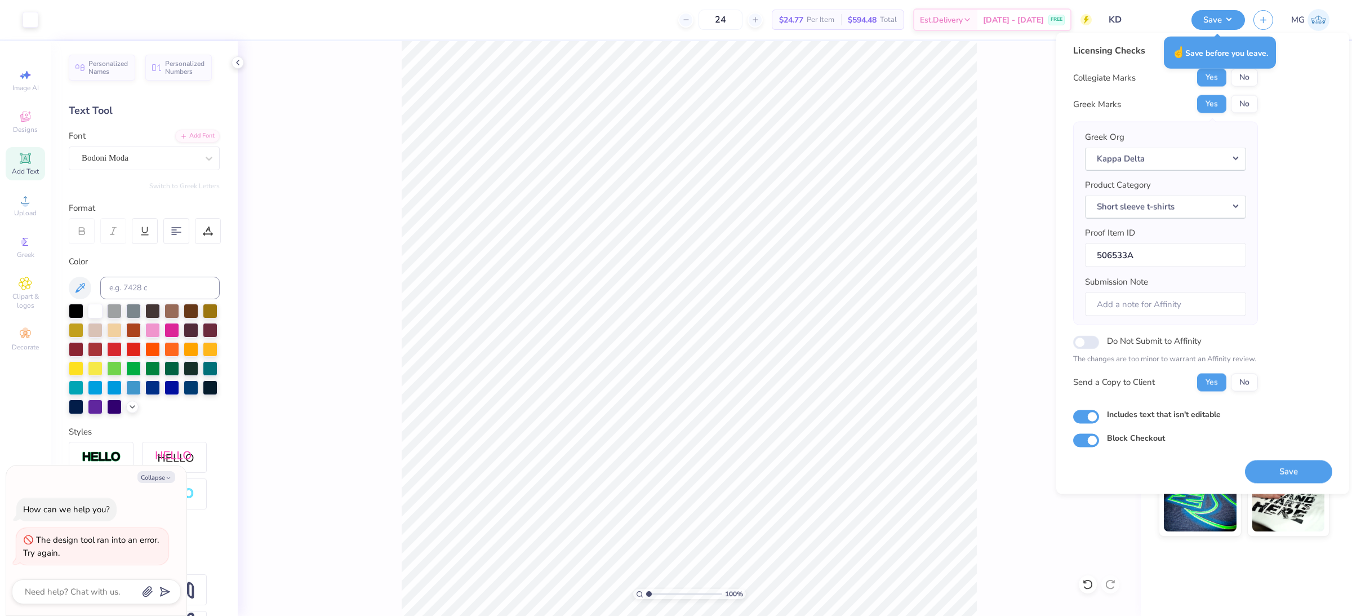
click at [1006, 154] on div "100 % Back" at bounding box center [689, 328] width 903 height 575
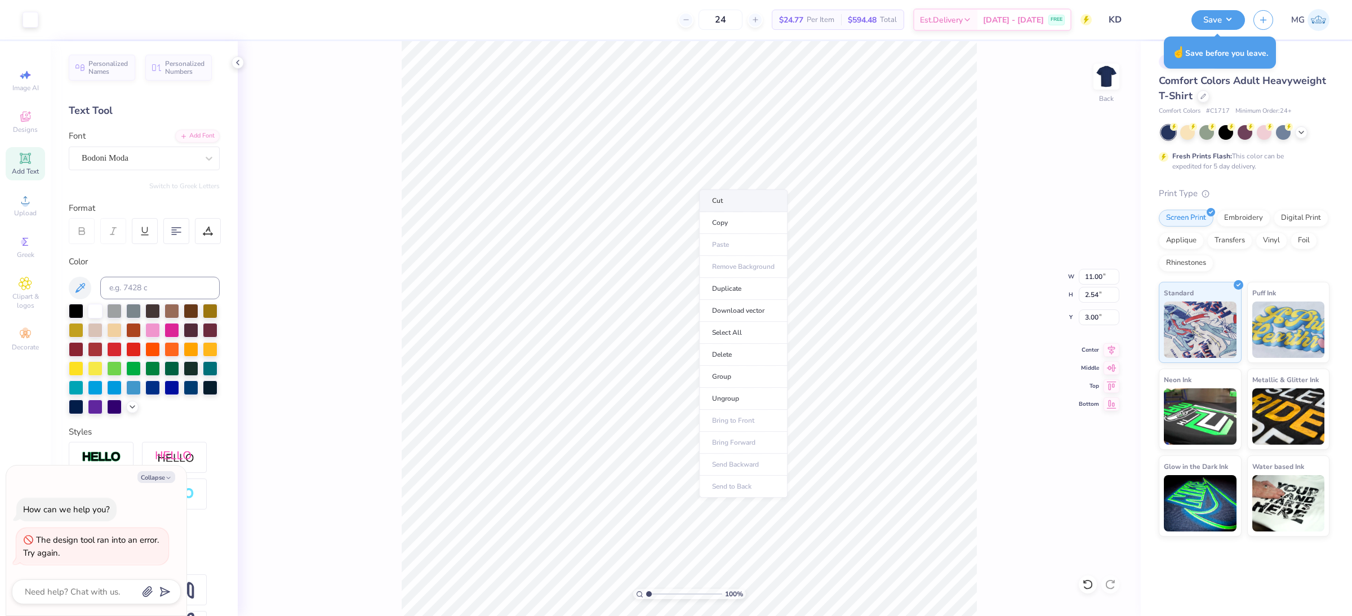
click at [743, 199] on li "Cut" at bounding box center [743, 200] width 88 height 23
click at [770, 283] on li "Paste" at bounding box center [770, 283] width 88 height 22
type textarea "x"
type input "3.00"
click at [1110, 350] on icon at bounding box center [1111, 348] width 7 height 10
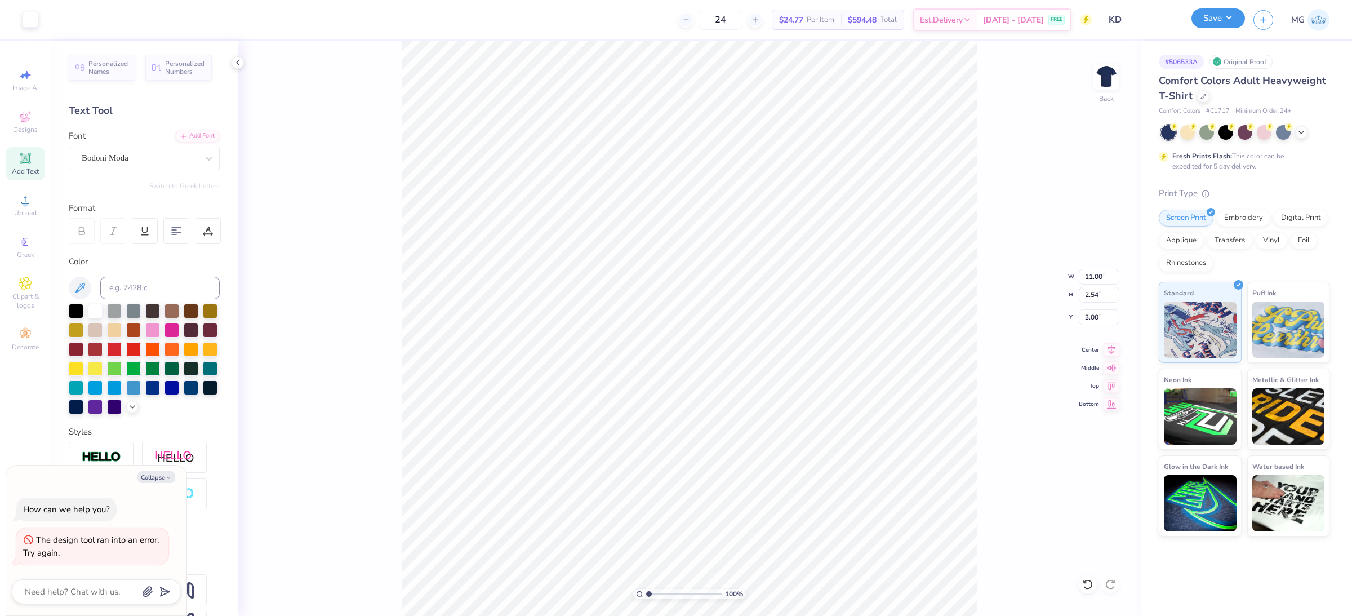
click at [1215, 17] on button "Save" at bounding box center [1218, 18] width 54 height 20
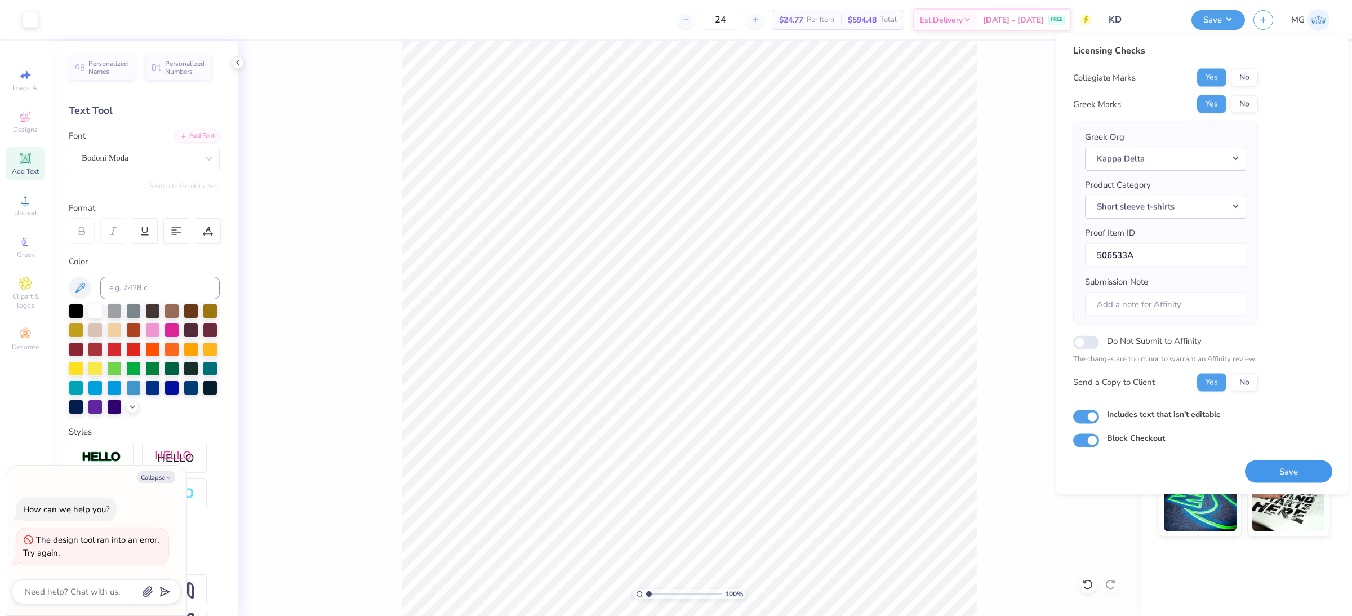
click at [1309, 464] on button "Save" at bounding box center [1288, 471] width 87 height 23
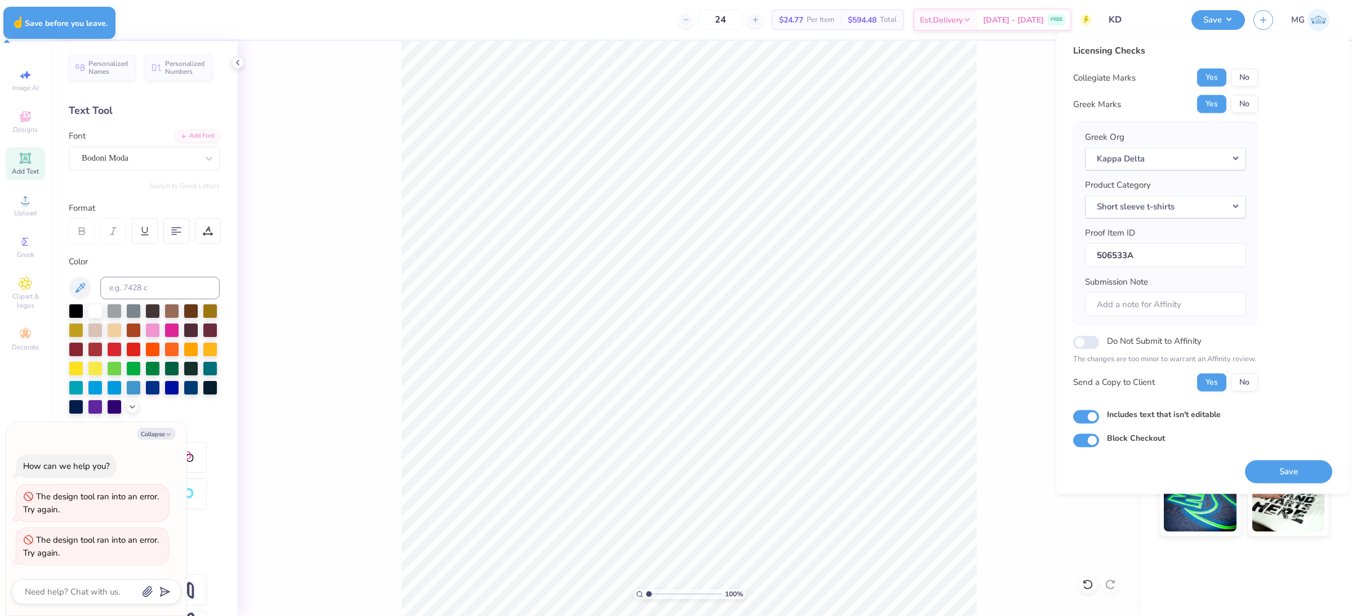
type textarea "x"
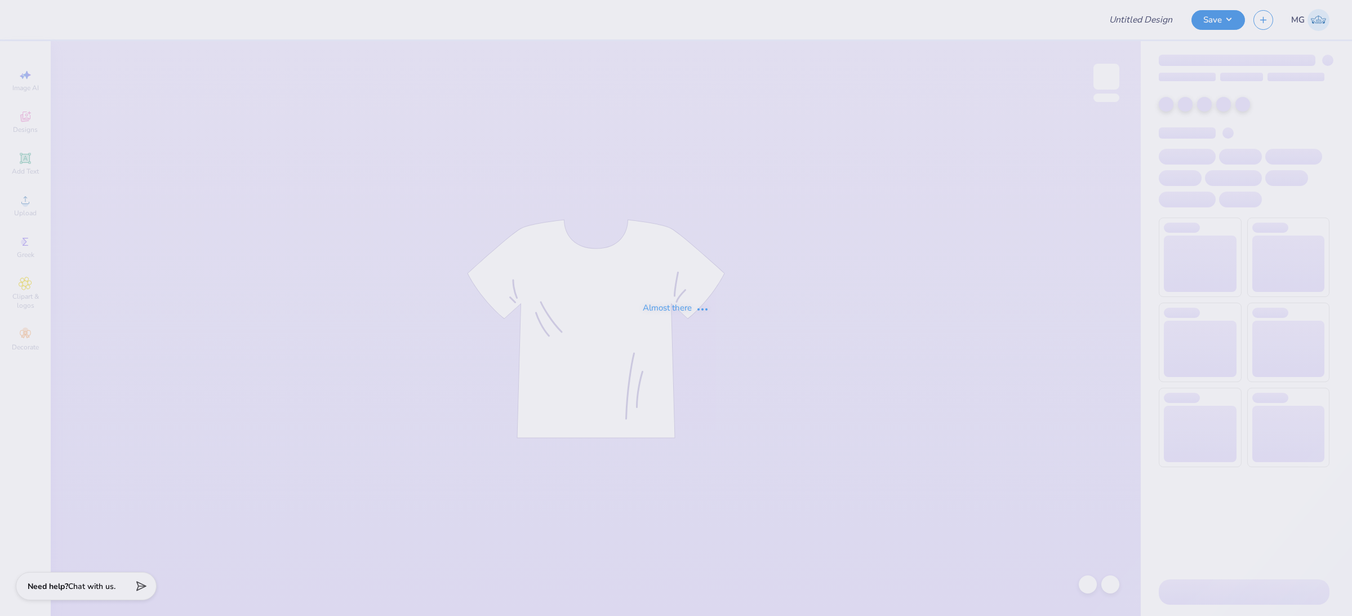
type input "KD"
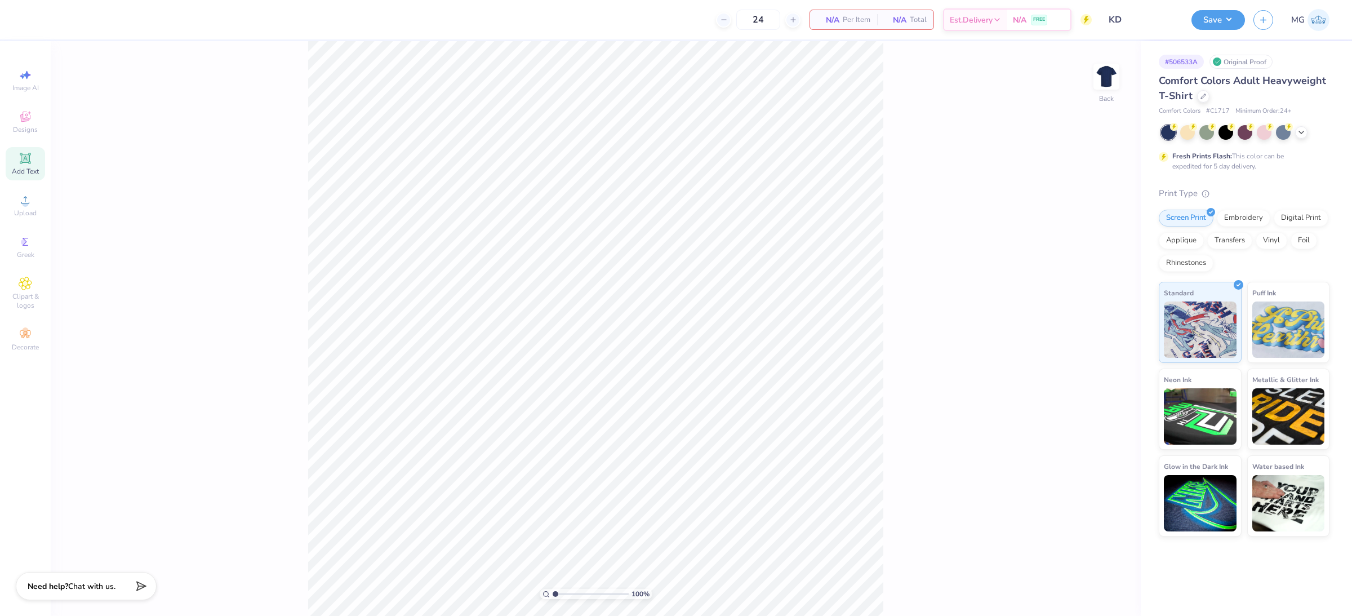
click at [26, 165] on icon at bounding box center [26, 159] width 14 height 14
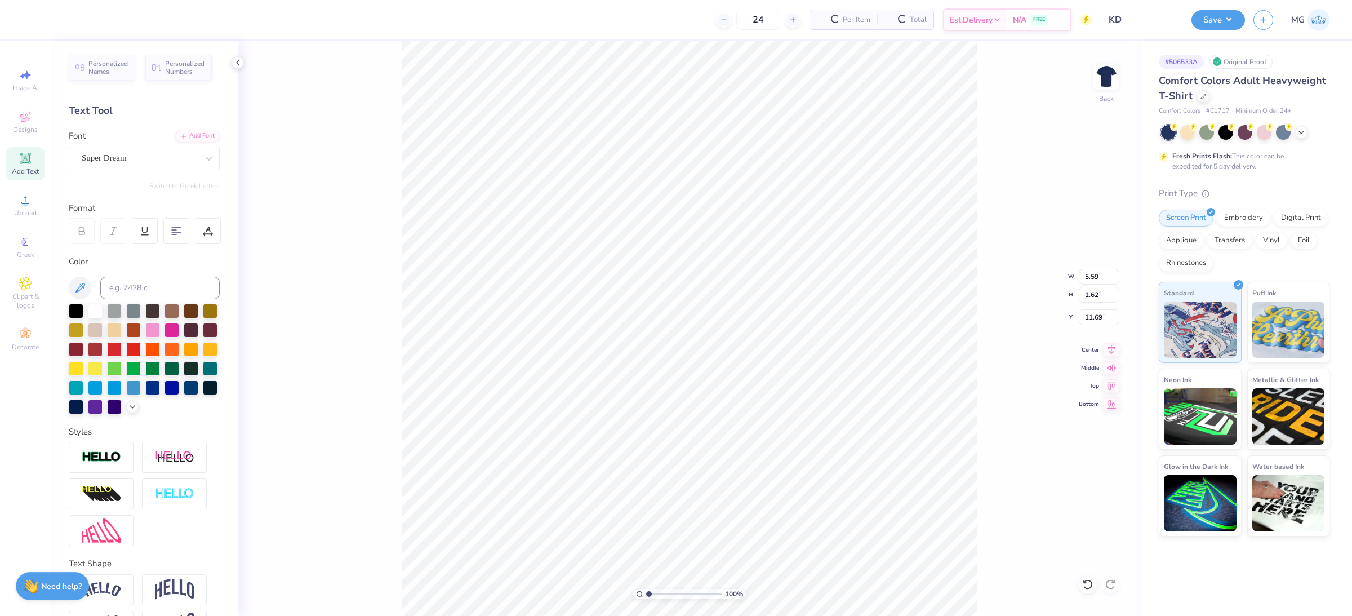
scroll to position [11, 1]
type textarea "KAPPA DELTA"
type input "4.26"
click at [171, 150] on div "Super Dream" at bounding box center [140, 157] width 118 height 17
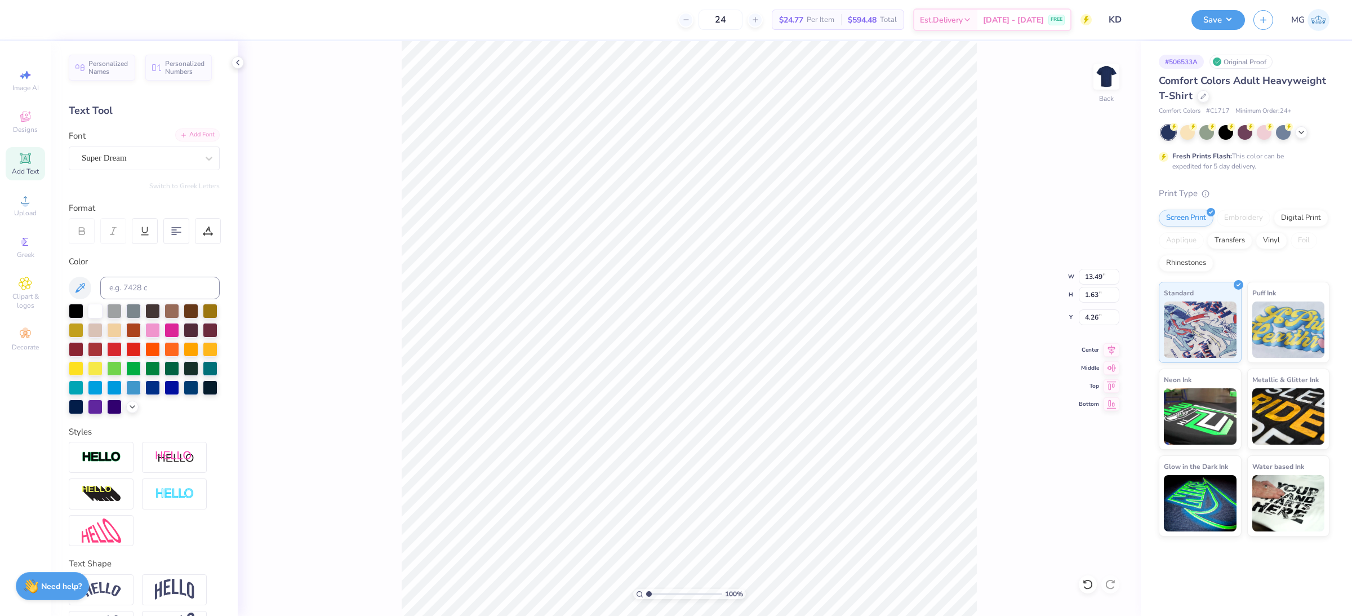
click at [183, 135] on div "Add Font" at bounding box center [197, 134] width 45 height 13
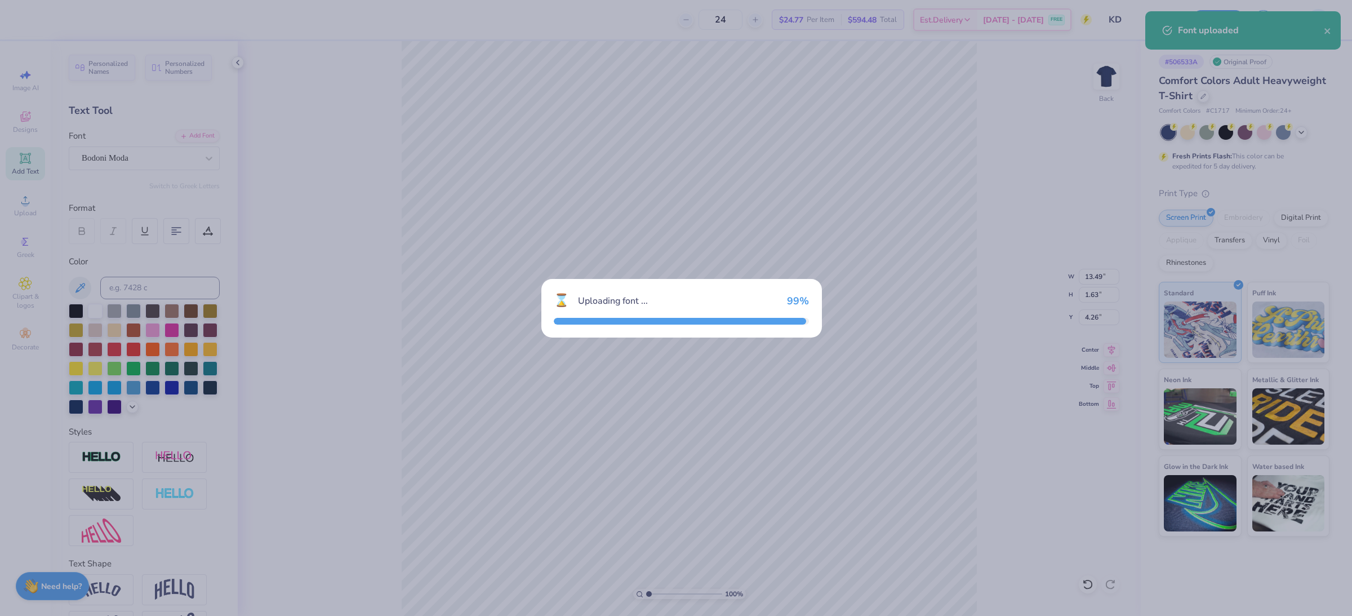
type input "14.17"
type input "1.52"
type input "4.31"
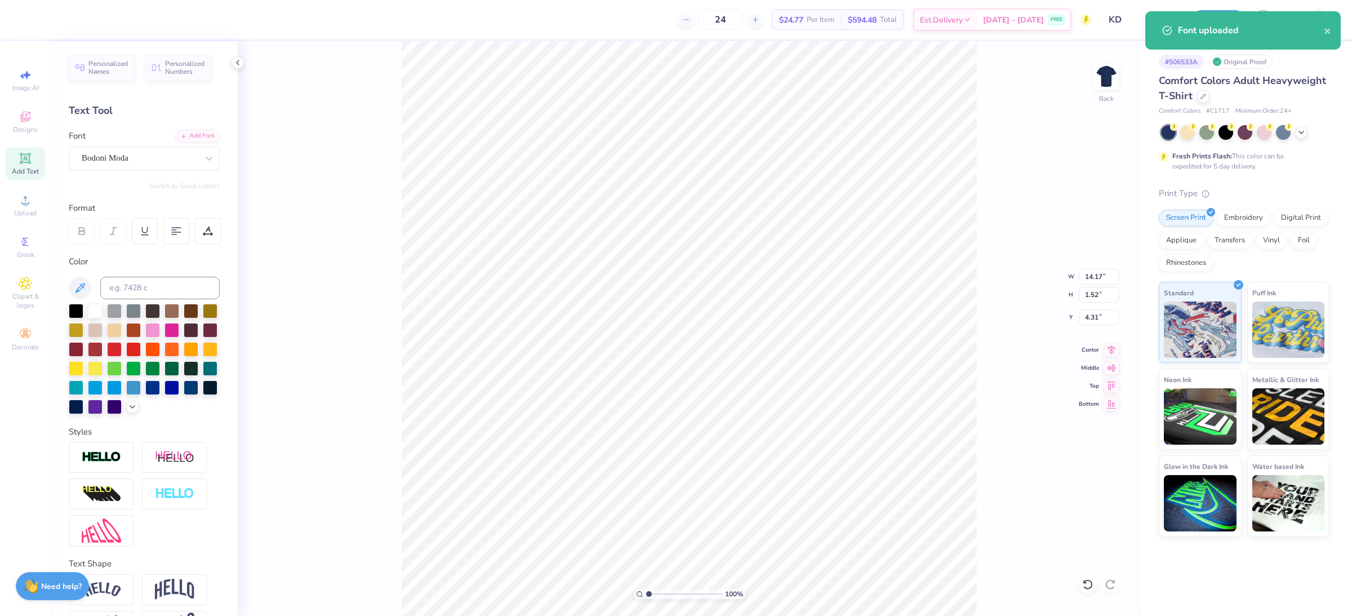
type input "11.65"
type input "1.25"
type input "3.00"
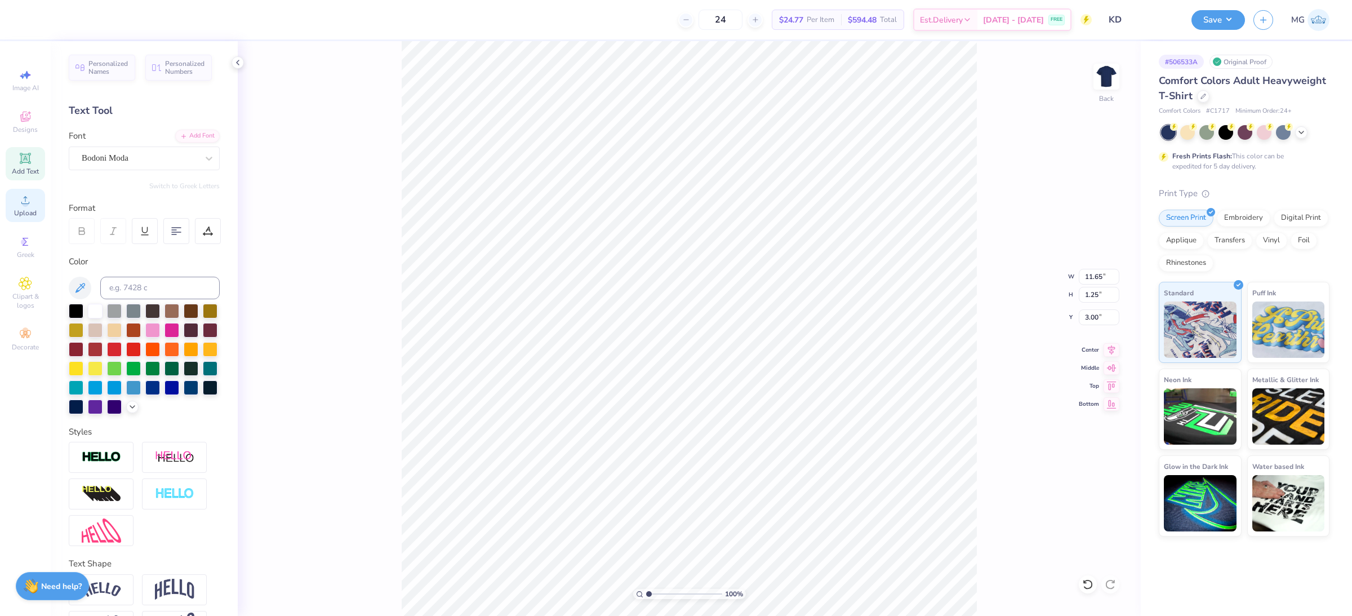
click at [38, 201] on div "Upload" at bounding box center [25, 205] width 39 height 33
click at [31, 197] on icon at bounding box center [26, 200] width 14 height 14
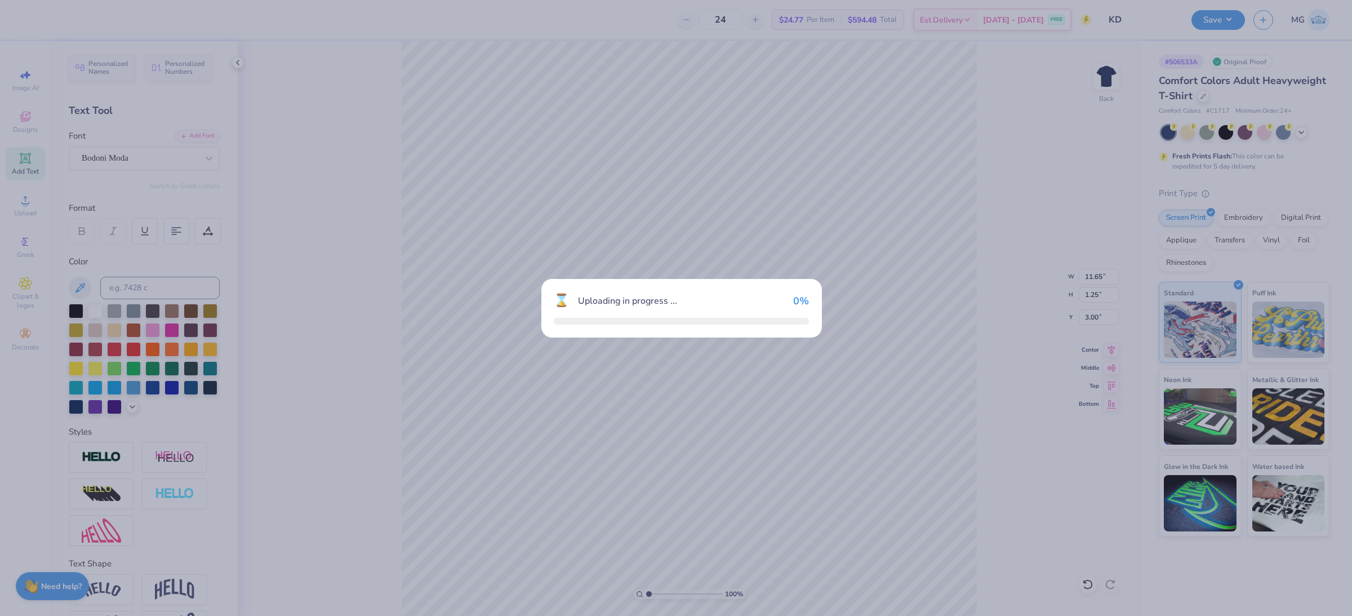
type input "14.17"
type input "1.96"
type input "11.52"
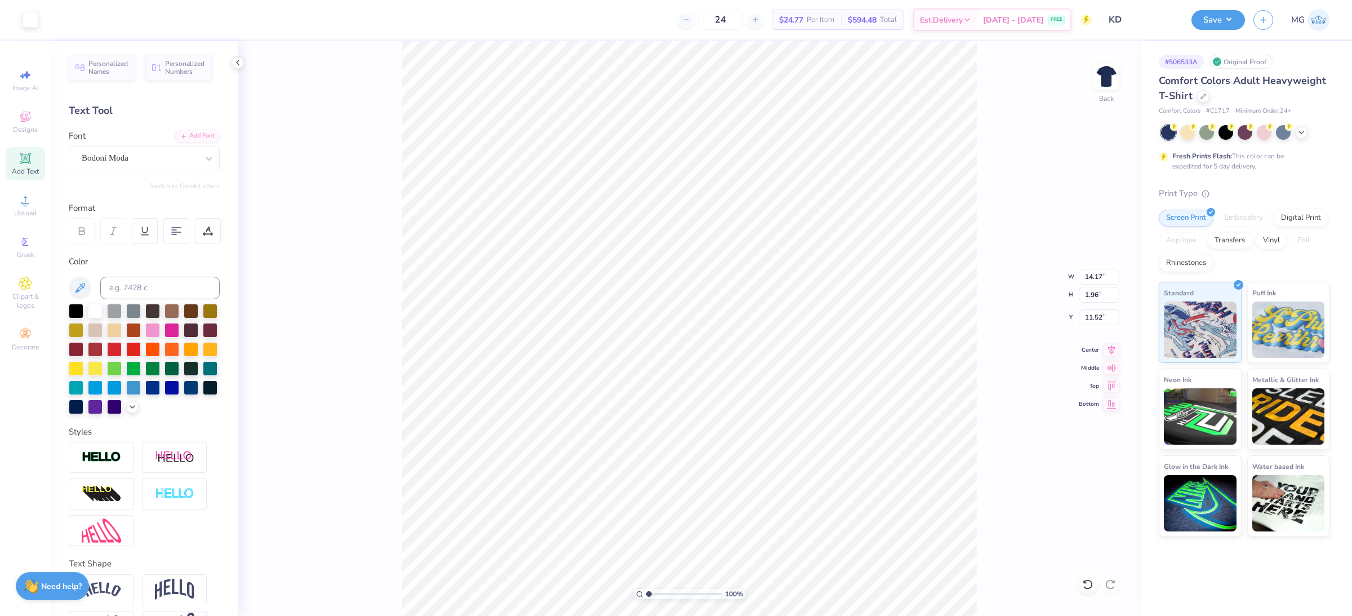
type input "8.47"
type input "1.17"
type input "4.57"
click at [1109, 345] on icon at bounding box center [1112, 348] width 16 height 14
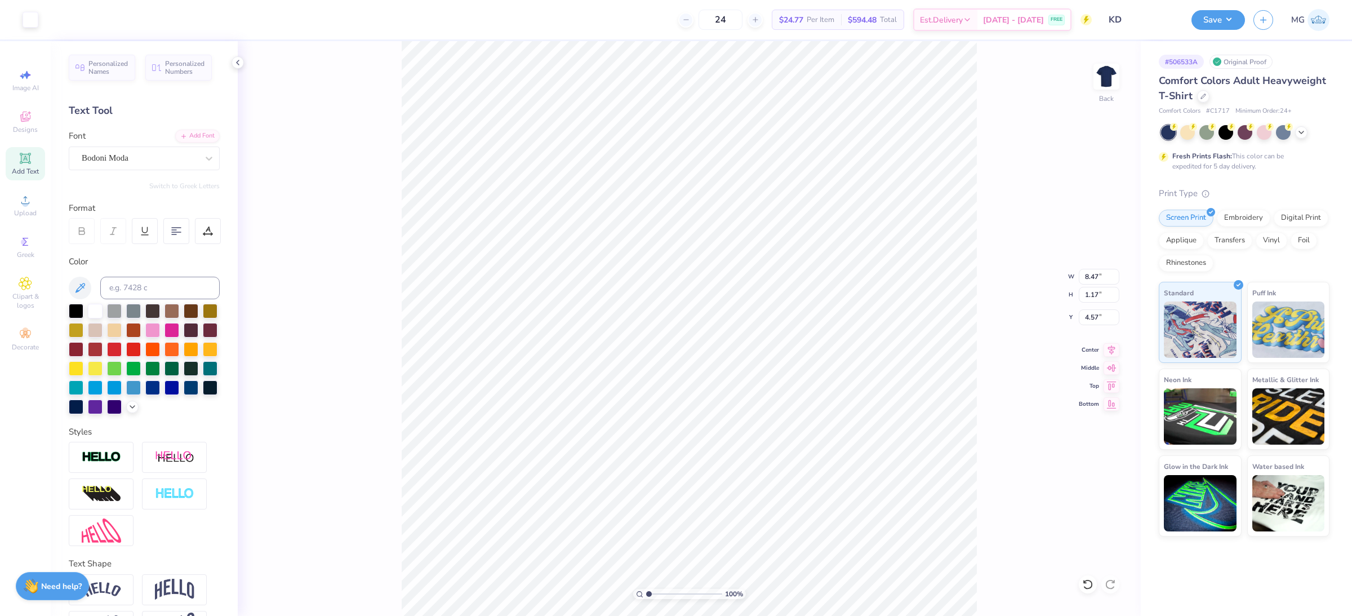
type input "7.71"
type input "1.06"
type input "4.67"
type input "7.14"
type input "0.99"
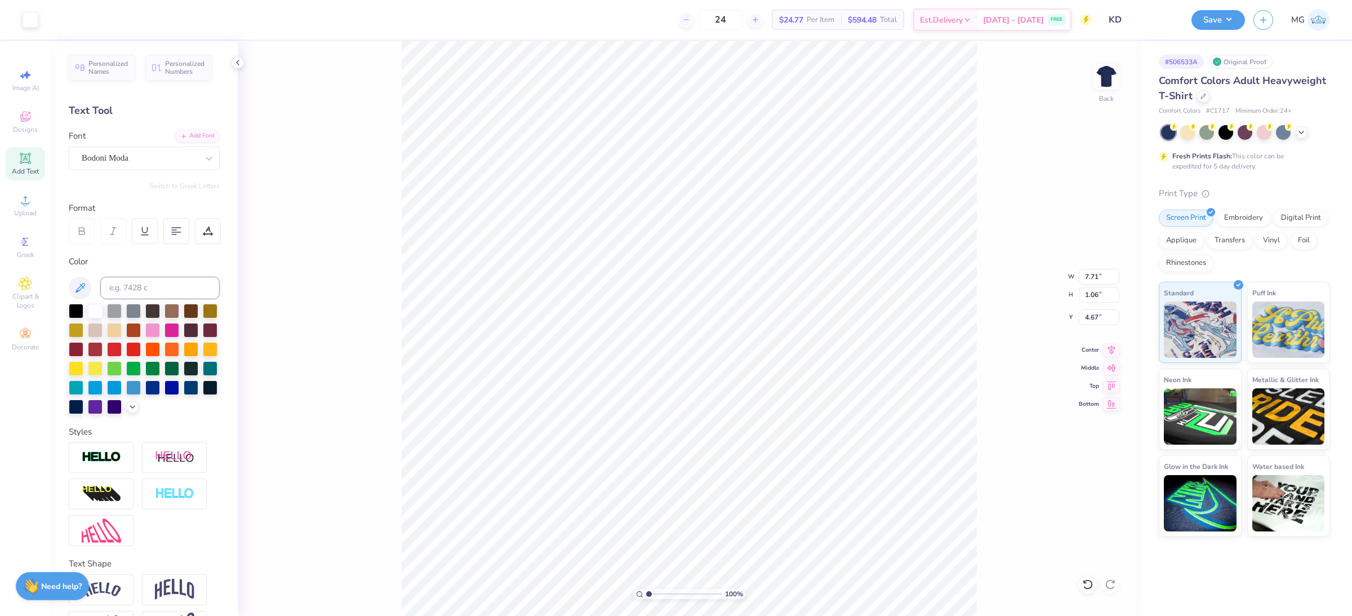
type input "4.75"
click at [1115, 347] on icon at bounding box center [1112, 348] width 16 height 14
click at [1103, 274] on input "11.65" at bounding box center [1099, 277] width 41 height 16
type input "11.00"
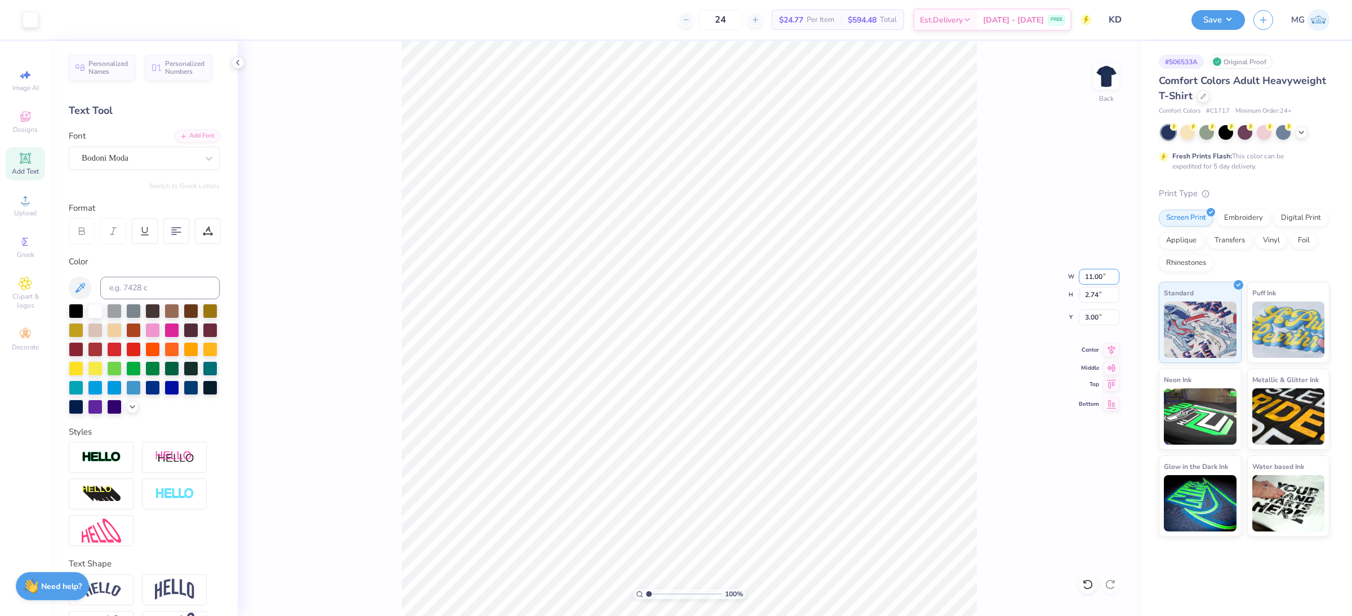
type input "2.59"
click at [1098, 318] on input "3.08" at bounding box center [1099, 317] width 41 height 16
type input "3.00"
click at [1227, 18] on button "Save" at bounding box center [1218, 18] width 54 height 20
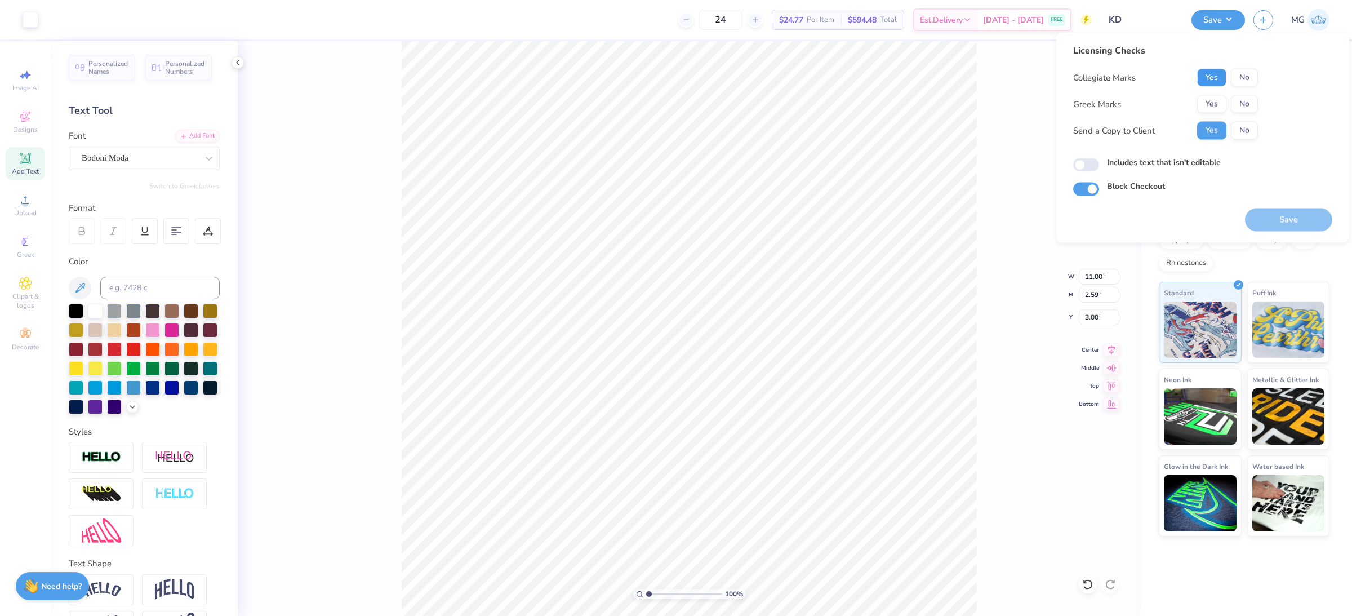
click at [1211, 82] on button "Yes" at bounding box center [1211, 78] width 29 height 18
click at [1212, 97] on button "Yes" at bounding box center [1211, 104] width 29 height 18
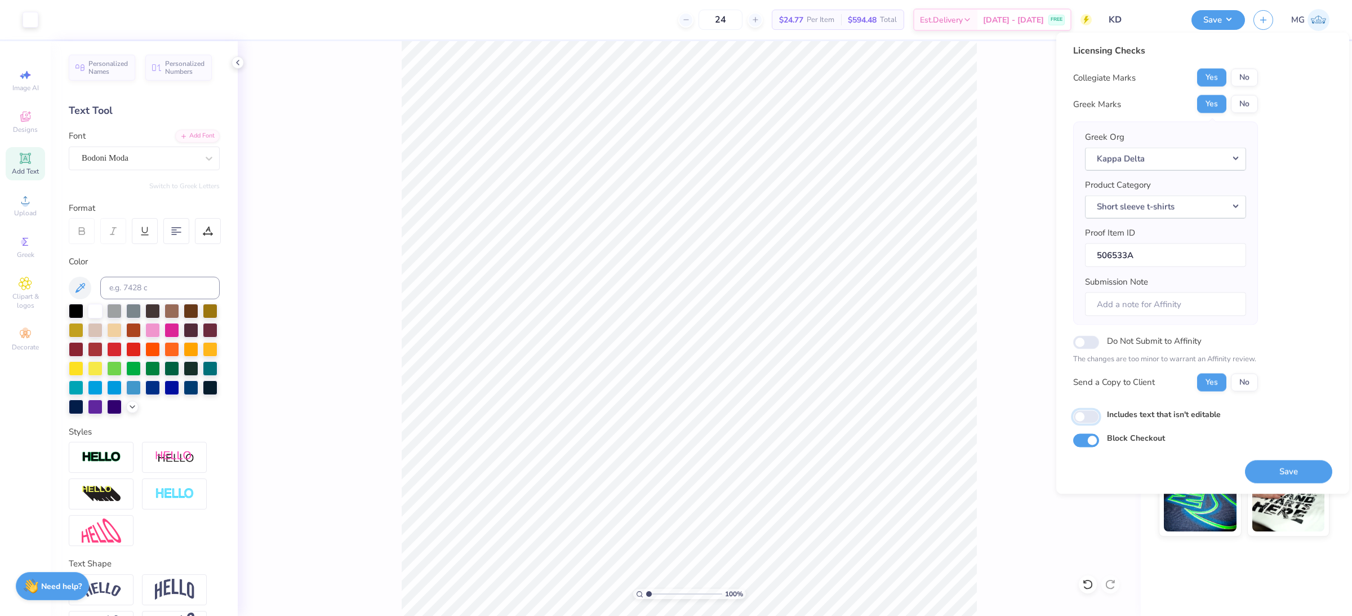
click at [1082, 422] on input "Includes text that isn't editable" at bounding box center [1086, 417] width 26 height 14
checkbox input "true"
click at [1261, 469] on button "Save" at bounding box center [1288, 471] width 87 height 23
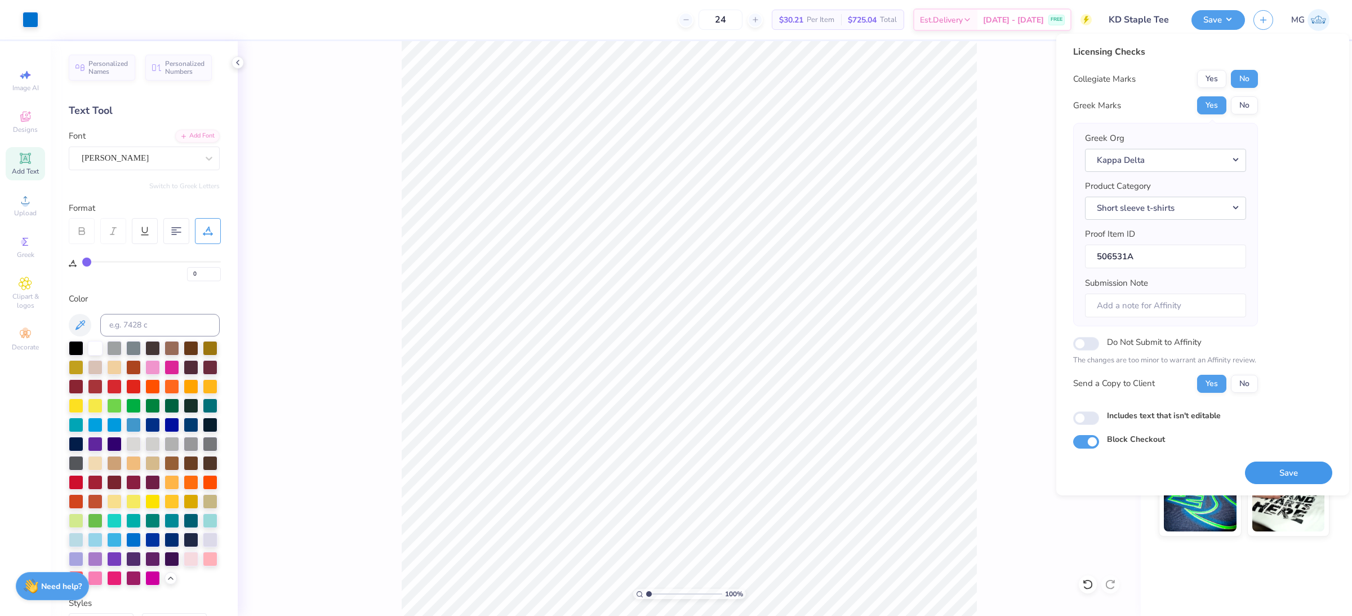
click at [1289, 470] on button "Save" at bounding box center [1288, 472] width 87 height 23
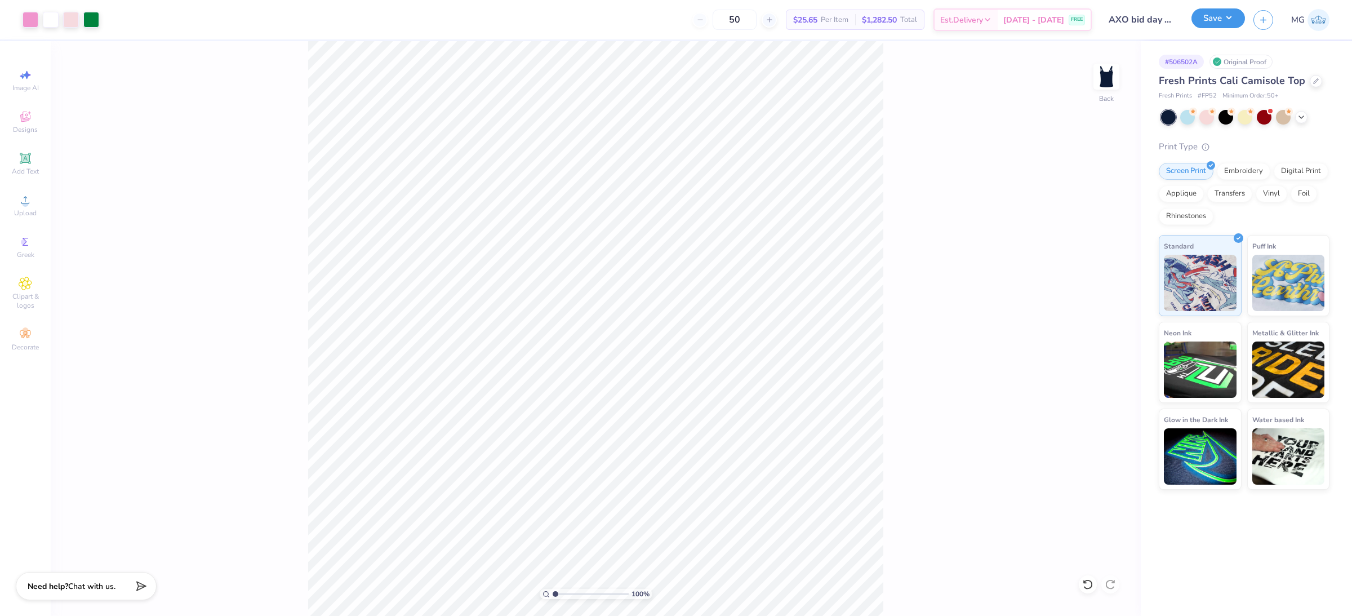
click at [1234, 19] on button "Save" at bounding box center [1218, 18] width 54 height 20
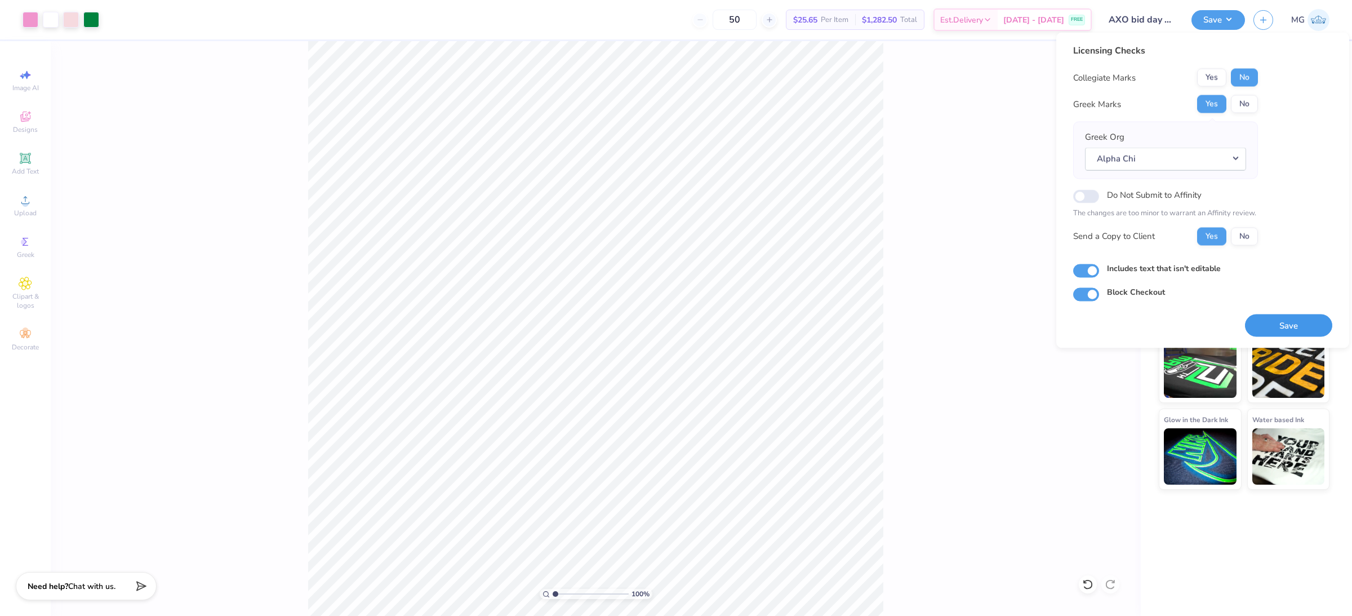
click at [1295, 327] on button "Save" at bounding box center [1288, 325] width 87 height 23
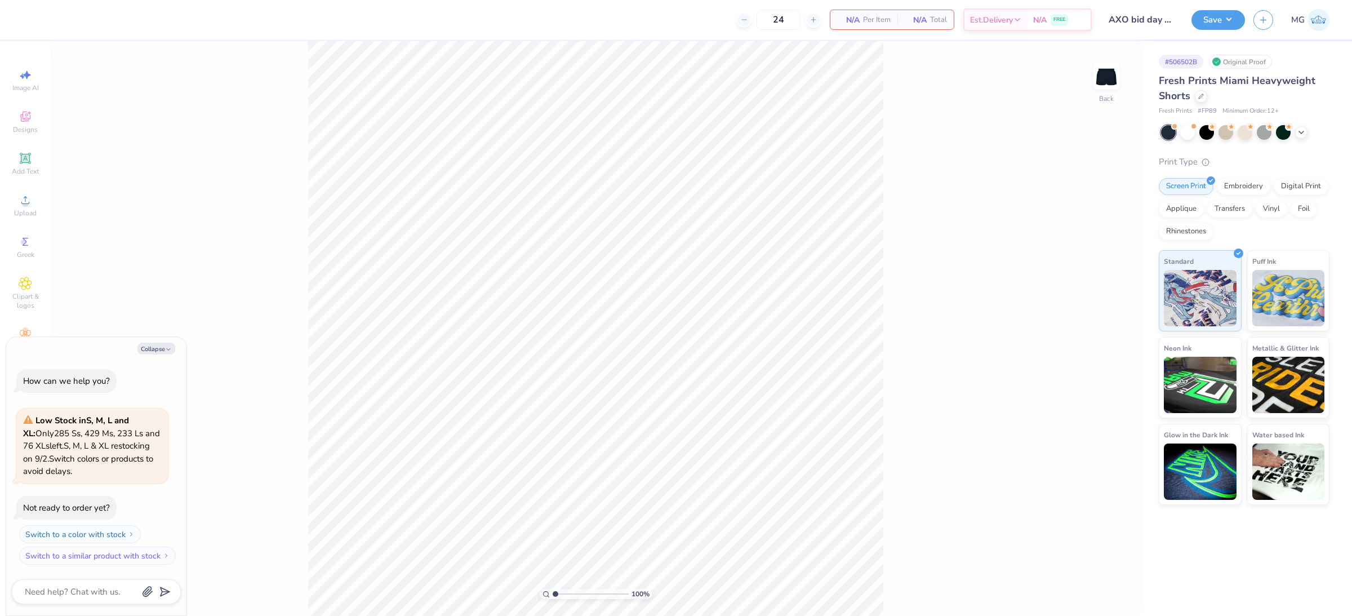
click at [226, 225] on div "100 % Back" at bounding box center [596, 328] width 1090 height 575
click at [163, 344] on button "Collapse" at bounding box center [156, 349] width 38 height 12
type textarea "x"
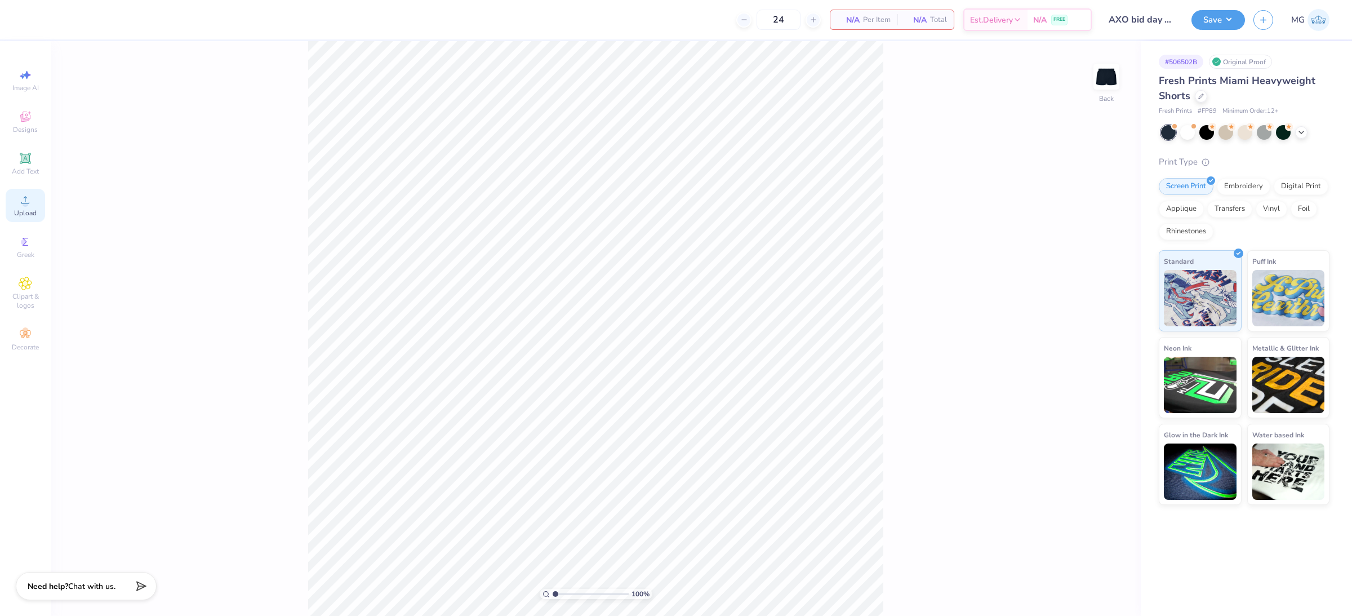
click at [24, 202] on circle at bounding box center [25, 204] width 6 height 6
click at [265, 195] on div "100 % Back" at bounding box center [596, 328] width 1090 height 575
click at [33, 205] on div "Upload" at bounding box center [25, 205] width 39 height 33
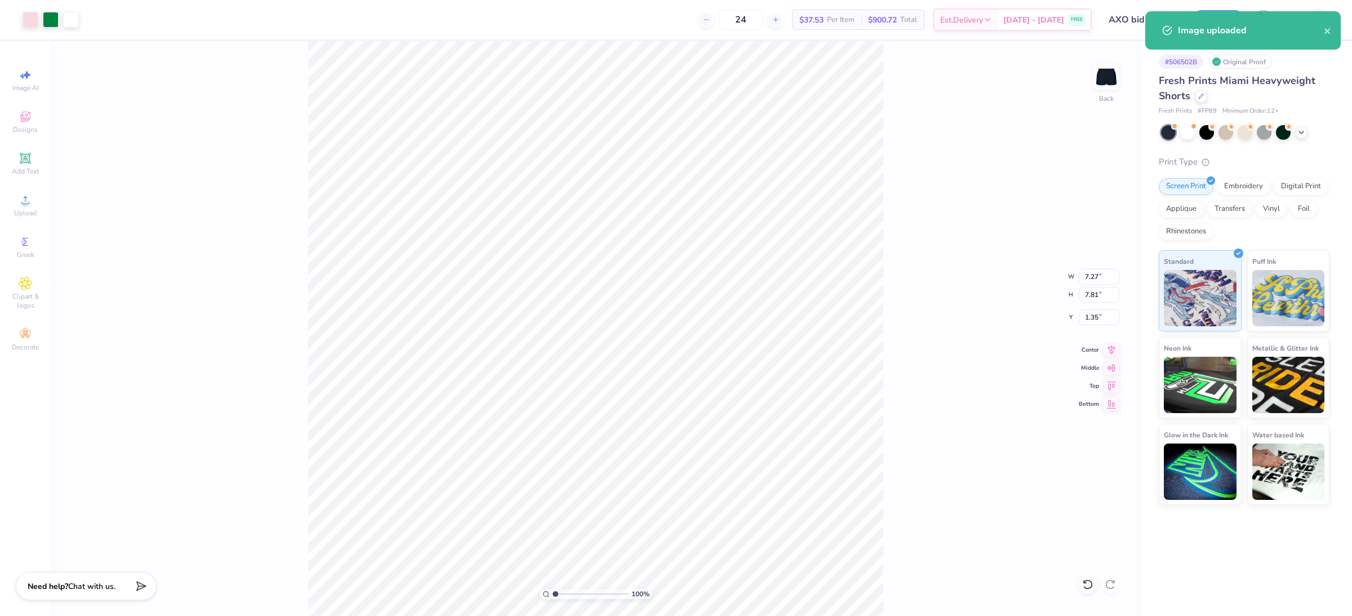
type input "2.21"
type input "2.37"
type input "2.33"
drag, startPoint x: 1099, startPoint y: 276, endPoint x: 1027, endPoint y: 275, distance: 71.5
click at [1027, 275] on div "100 % Back W 2.21 2.21 " H 2.37 2.37 " Y 2.33 2.33 " Center Middle Top Bottom" at bounding box center [596, 328] width 1090 height 575
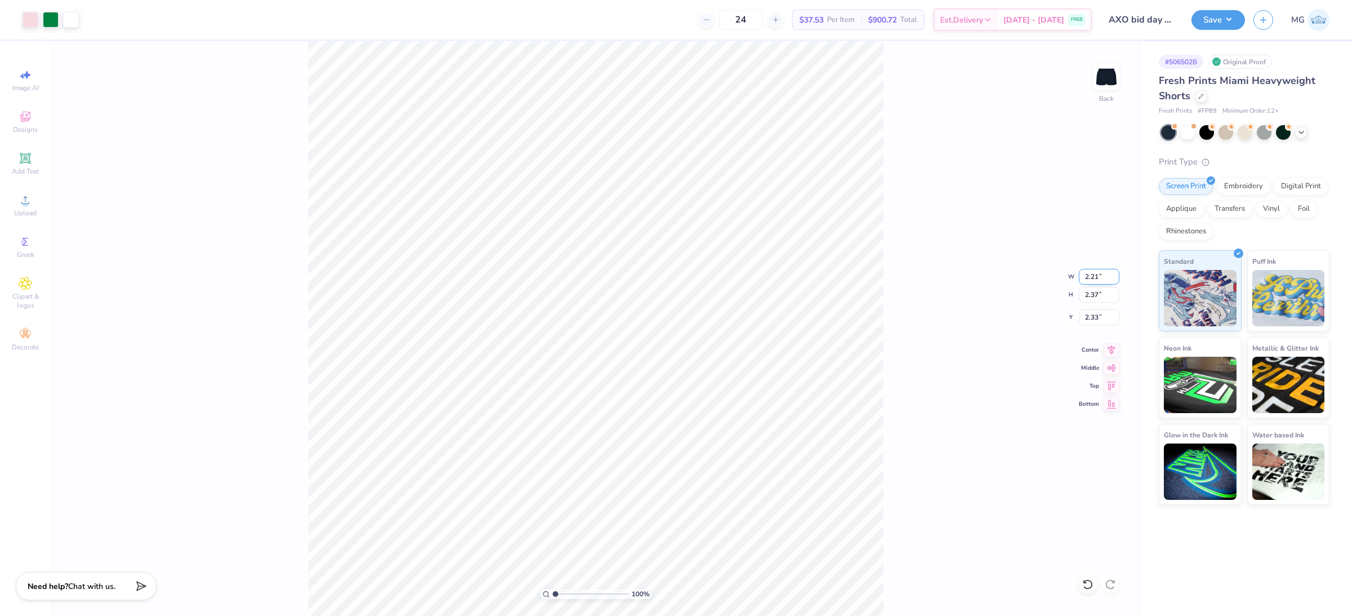
click at [1100, 275] on input "2.21" at bounding box center [1099, 277] width 41 height 16
type input "2"
type input "6.00"
type input "6.44"
type input "0.50"
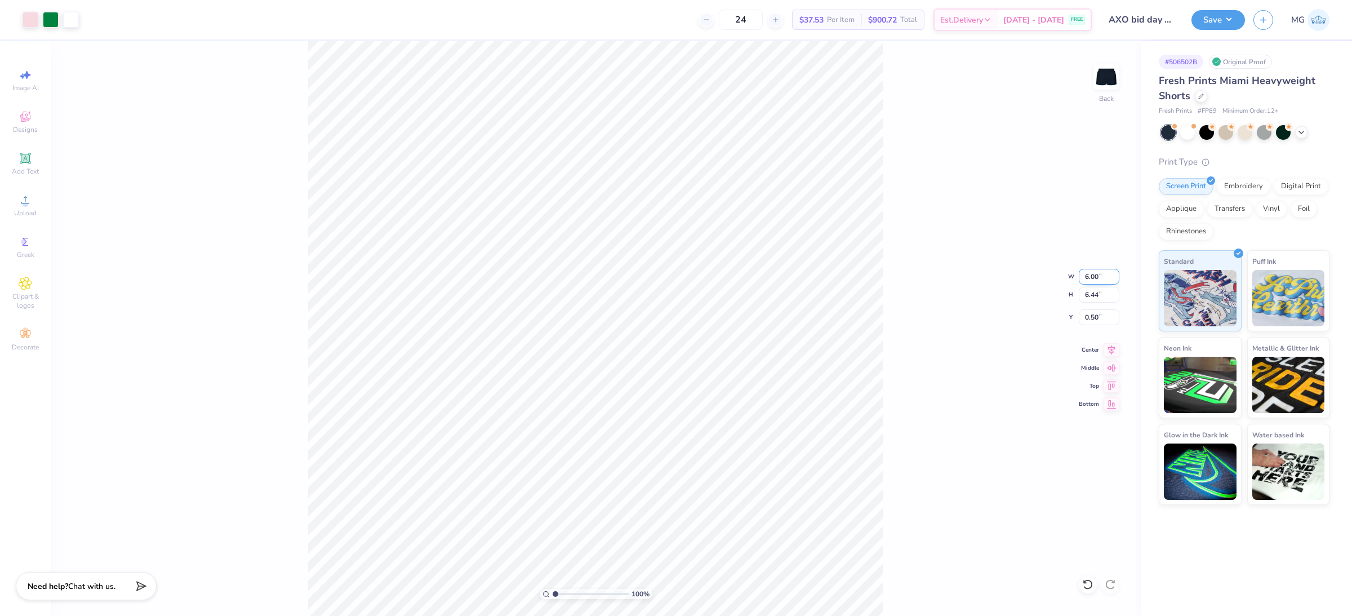
click at [1095, 273] on input "6.00" at bounding box center [1099, 277] width 41 height 16
type input "3.50"
type input "3.76"
type input "3.69"
type input "3.12"
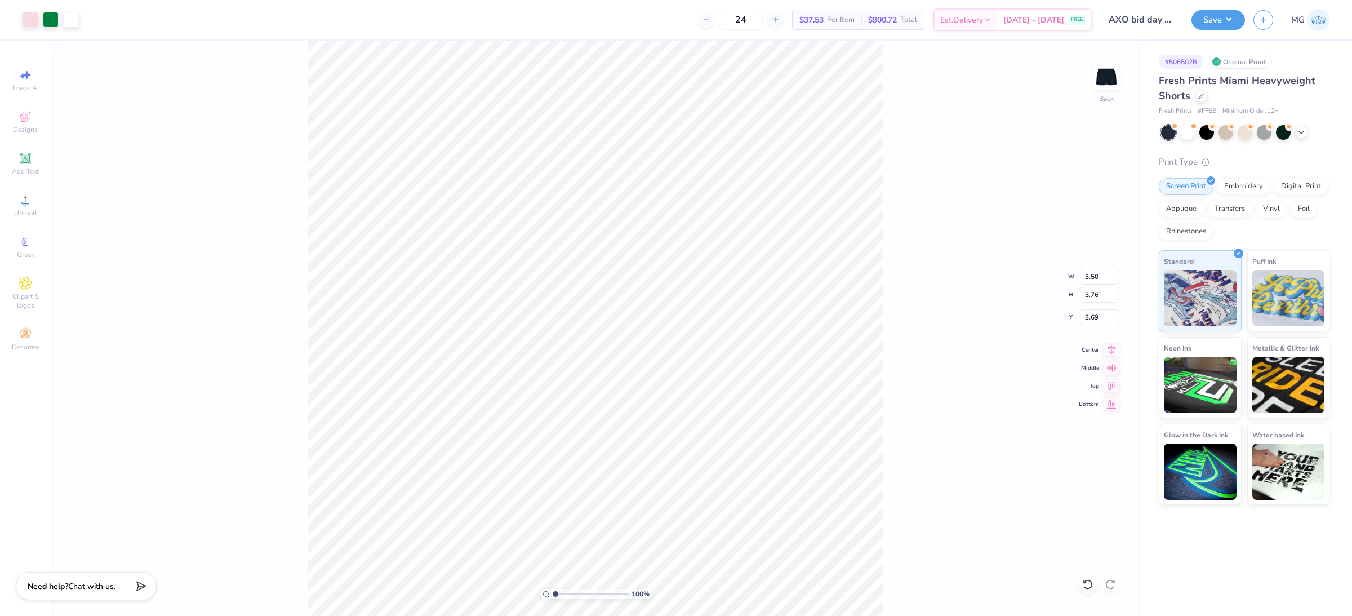
type input "3.35"
click at [1097, 315] on input "4.09" at bounding box center [1099, 317] width 41 height 16
type input "4"
type input "2.00"
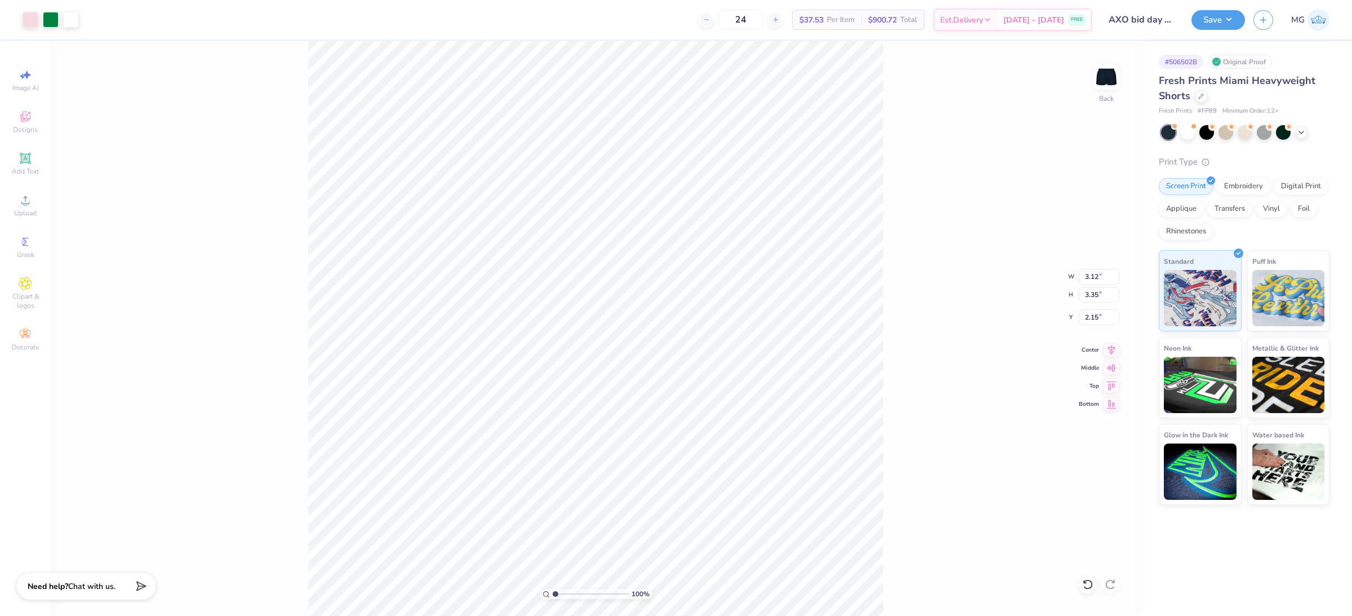
type input "2.18"
click at [896, 287] on div "100 % Back W 3.12 H 3.35 Y 2.18 Center Middle Top Bottom" at bounding box center [596, 328] width 1090 height 575
click at [1097, 314] on input "2.18" at bounding box center [1099, 317] width 41 height 16
type input "2.00"
click at [896, 228] on div "100 % Back W 3.12 3.12 " H 3.35 3.35 " Y 2.00 2.00 " Center Middle Top Bottom" at bounding box center [596, 328] width 1090 height 575
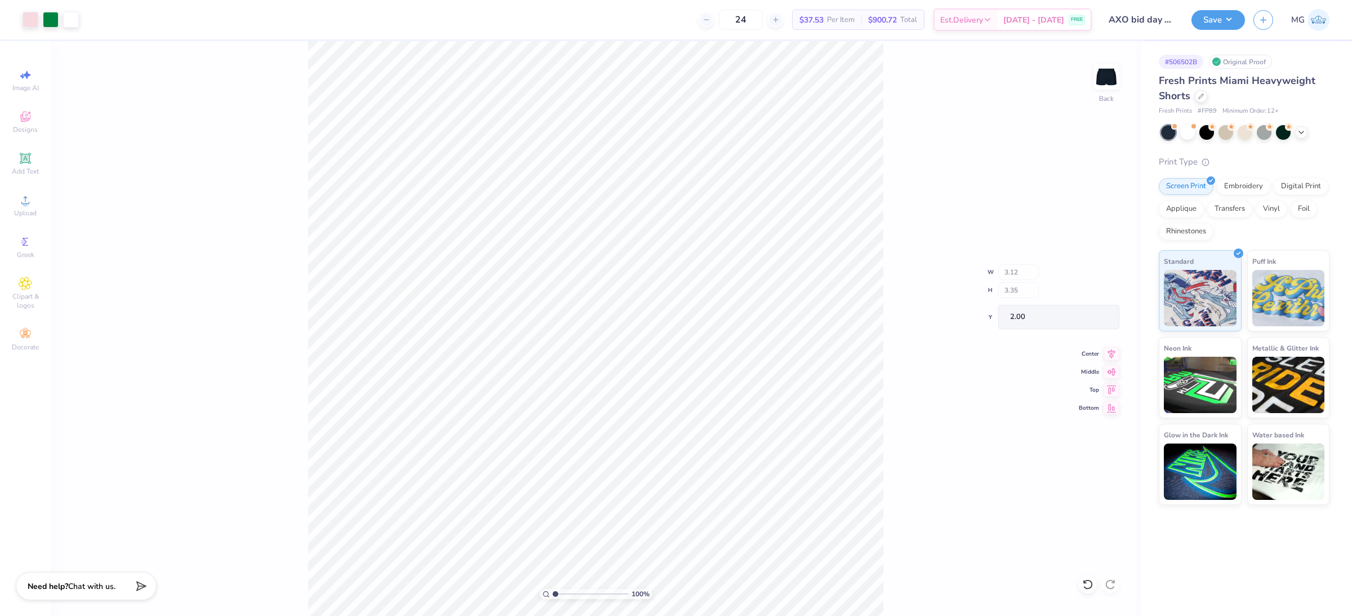
click at [895, 226] on div "100 % Back W 3.12 H 3.35 Y 2.00 Center Middle Top Bottom" at bounding box center [596, 328] width 1090 height 575
click at [886, 411] on div "100 % Back" at bounding box center [596, 328] width 1090 height 575
click at [918, 398] on div "100 % Back" at bounding box center [596, 328] width 1090 height 575
click at [1097, 277] on input "3.12" at bounding box center [1099, 277] width 41 height 16
type input "3.50"
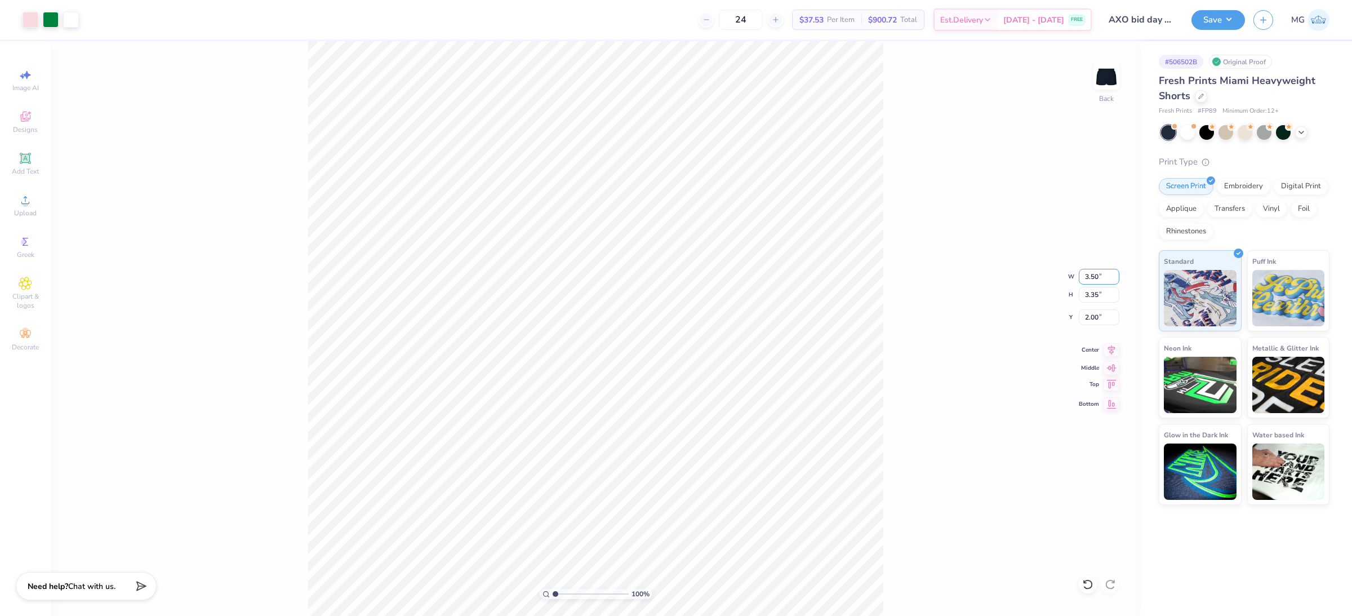
type input "3.76"
type input "1.80"
drag, startPoint x: 1036, startPoint y: 390, endPoint x: 974, endPoint y: 322, distance: 92.1
click at [1036, 389] on div "100 % Back W 3.50 3.50 " H 3.76 3.76 " Y 1.80 1.80 " Center Middle Top Bottom" at bounding box center [596, 328] width 1090 height 575
drag, startPoint x: 974, startPoint y: 322, endPoint x: 891, endPoint y: 241, distance: 115.9
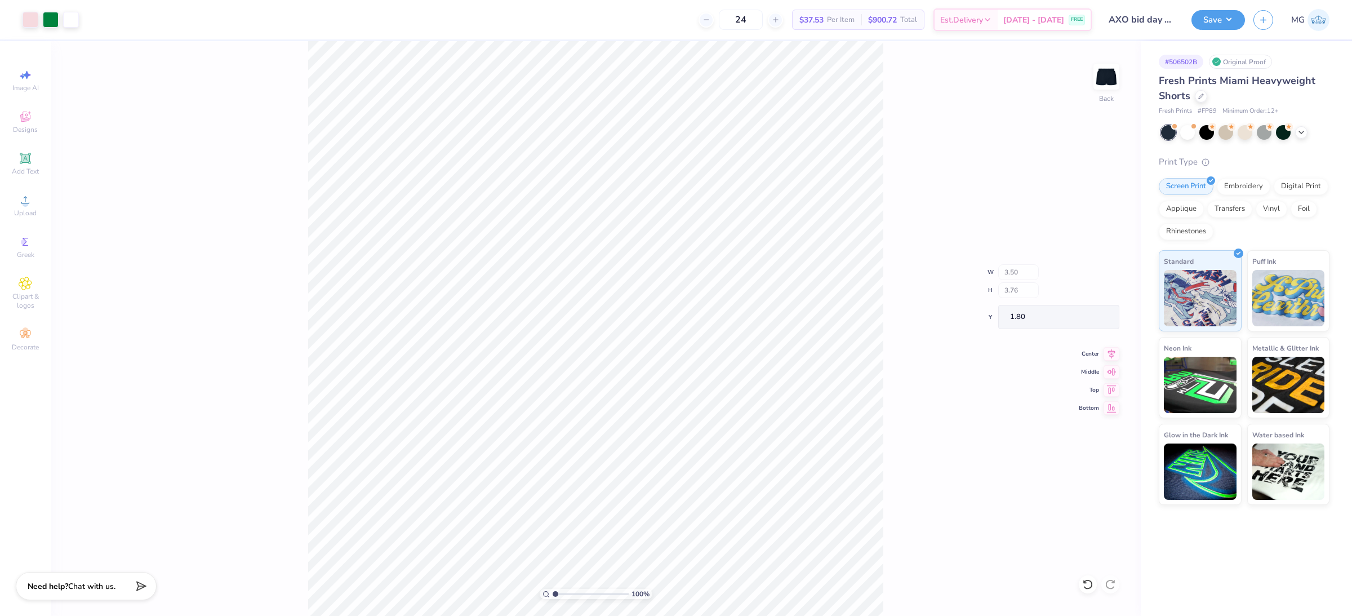
click at [971, 318] on div "100 % Back W 3.50 H 3.76 Y 1.80 Center Middle Top Bottom" at bounding box center [596, 328] width 1090 height 575
click at [923, 444] on div "100 % Back" at bounding box center [596, 328] width 1090 height 575
click at [1095, 314] on input "1.80" at bounding box center [1099, 317] width 41 height 16
type input "1"
type input "2.00"
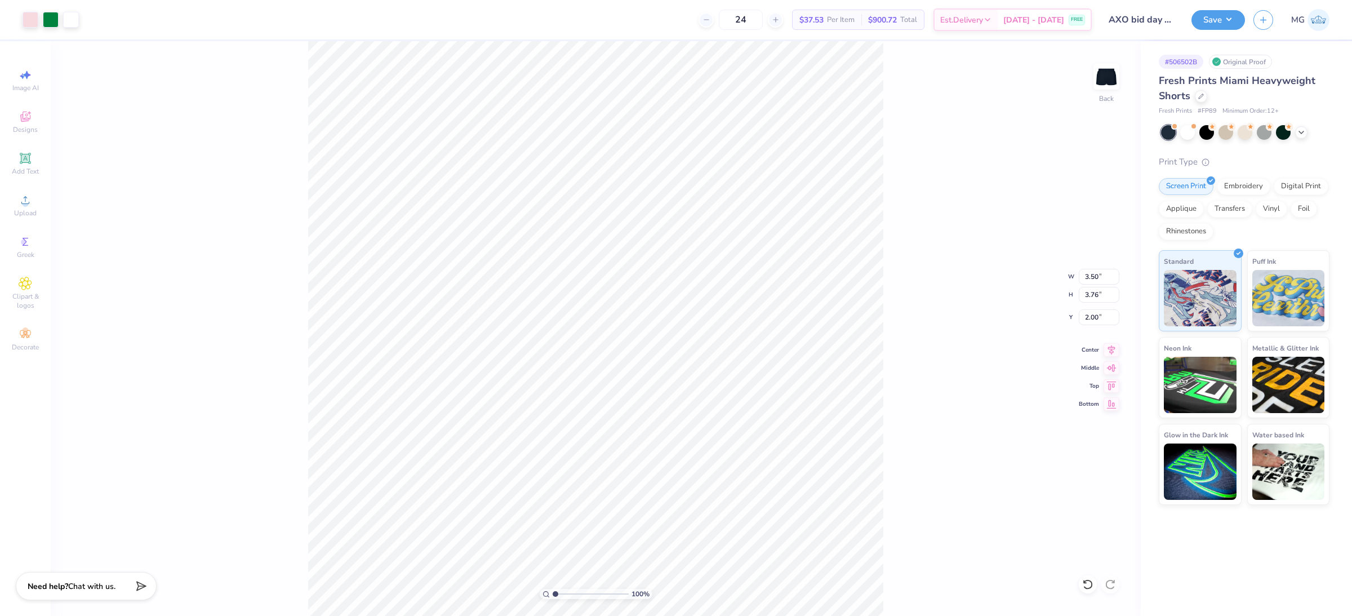
click at [909, 316] on div "100 % Back W 3.50 3.50 " H 3.76 3.76 " Y 2.00 2.00 " Center Middle Top Bottom" at bounding box center [596, 328] width 1090 height 575
drag, startPoint x: 941, startPoint y: 287, endPoint x: 928, endPoint y: 270, distance: 21.6
click at [941, 287] on div "100 % Back W 3.50 H 3.76 Y 2.00 Center Middle Top Bottom" at bounding box center [596, 328] width 1090 height 575
click at [1005, 457] on div "100 % Back" at bounding box center [596, 328] width 1090 height 575
click at [1229, 17] on button "Save" at bounding box center [1218, 18] width 54 height 20
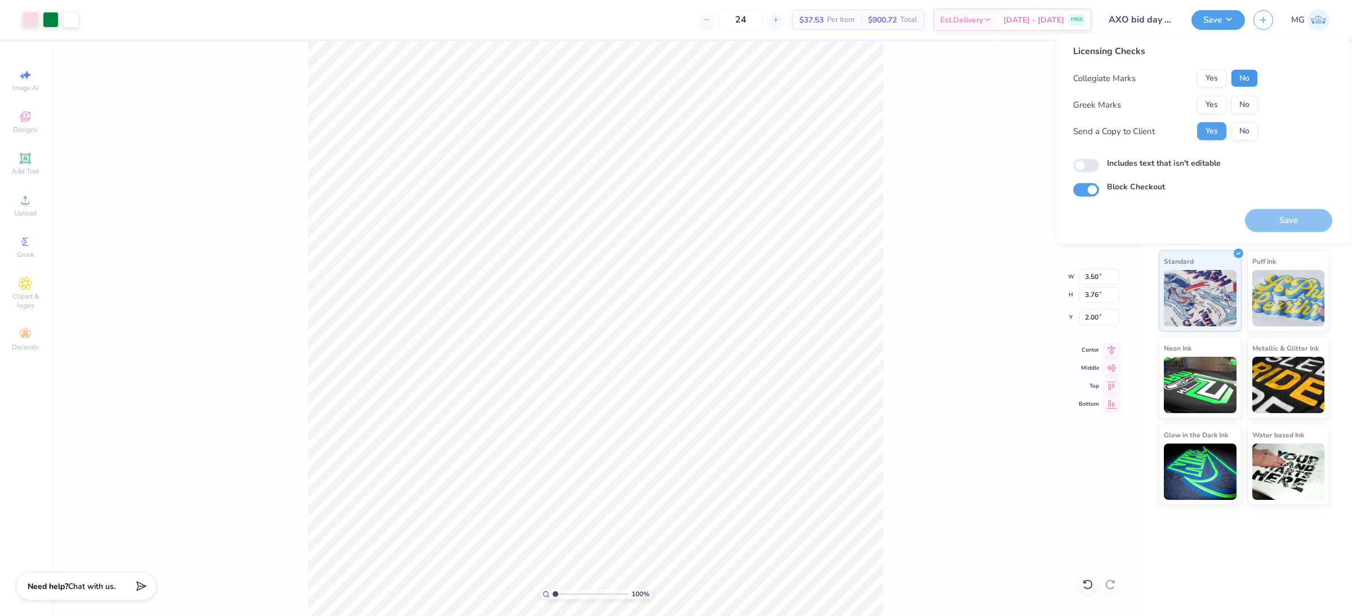
click at [1247, 79] on button "No" at bounding box center [1244, 78] width 27 height 18
click at [1240, 108] on button "No" at bounding box center [1244, 105] width 27 height 18
click at [1086, 163] on input "Includes text that isn't editable" at bounding box center [1086, 166] width 26 height 14
checkbox input "true"
